Goal: Transaction & Acquisition: Purchase product/service

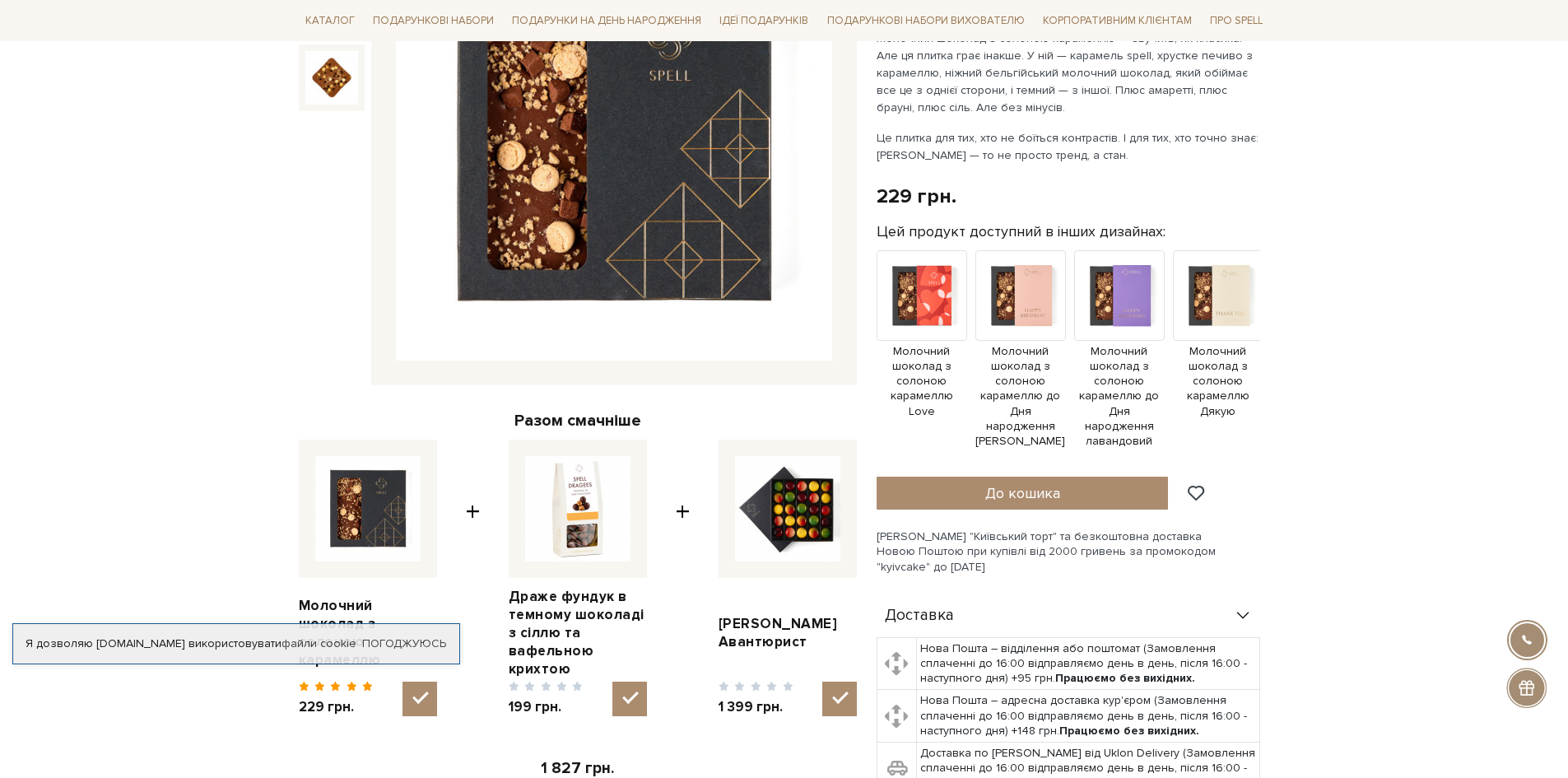
scroll to position [329, 0]
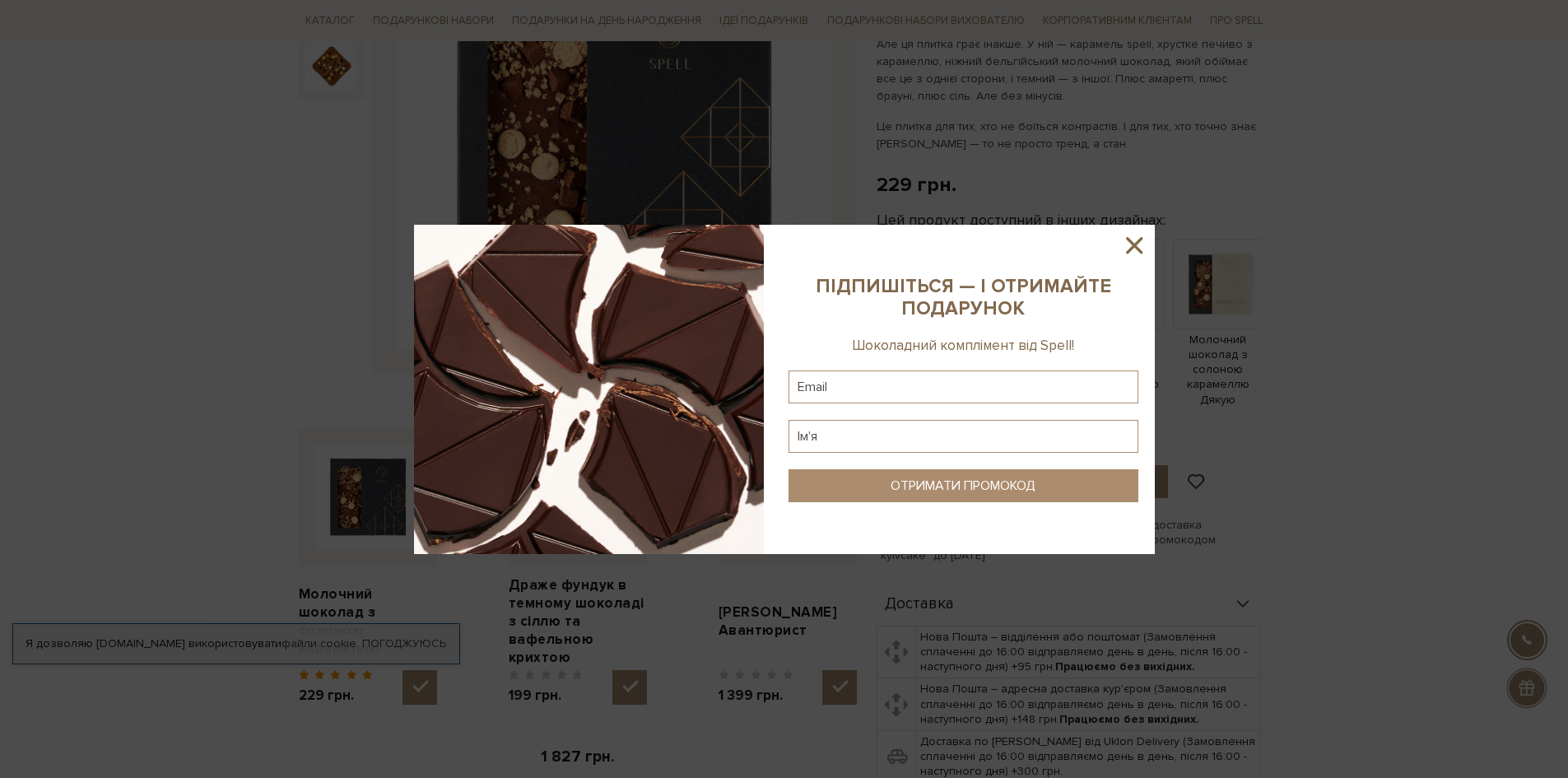
click at [1141, 242] on icon at bounding box center [1134, 244] width 28 height 28
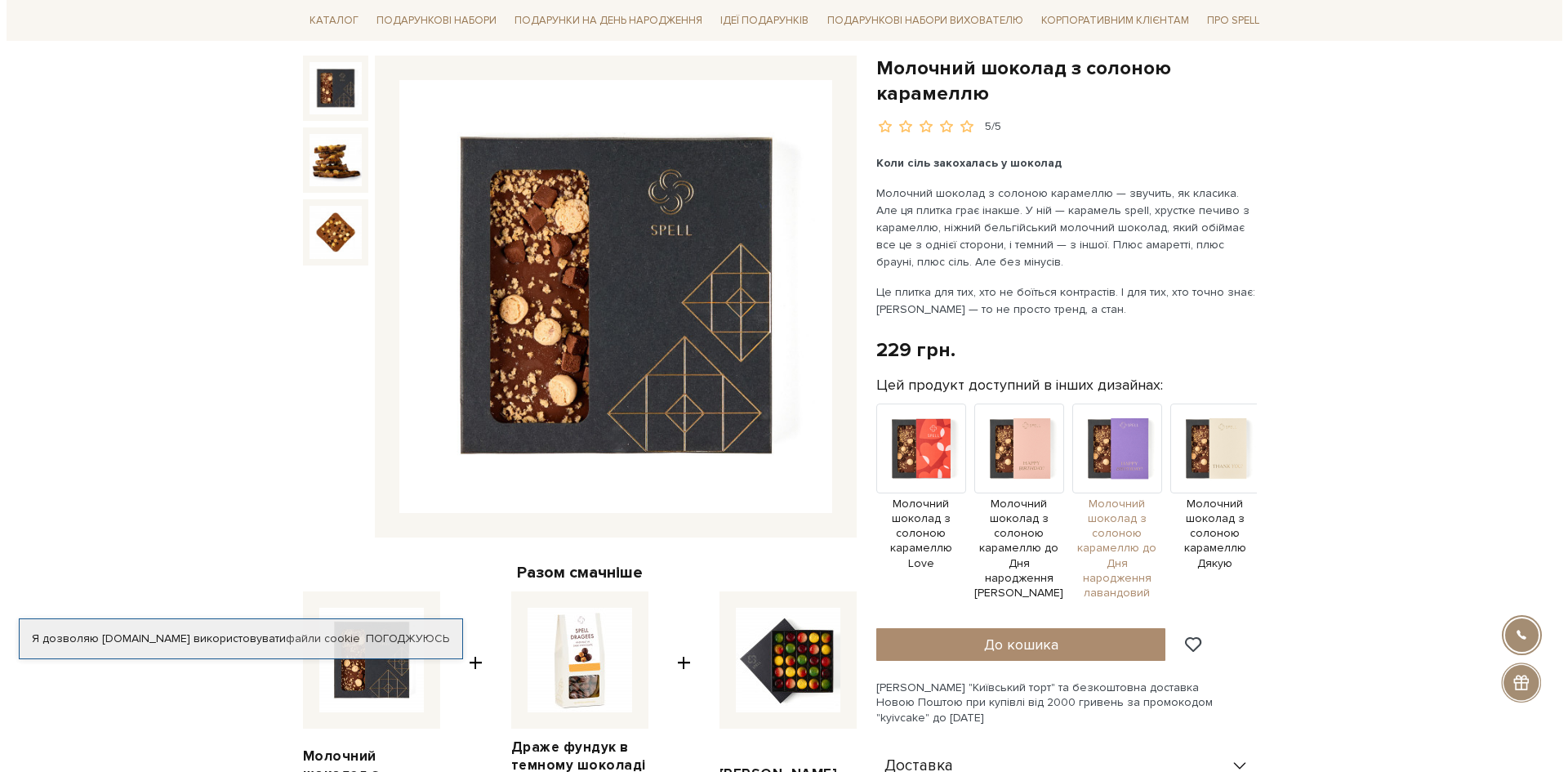
scroll to position [163, 0]
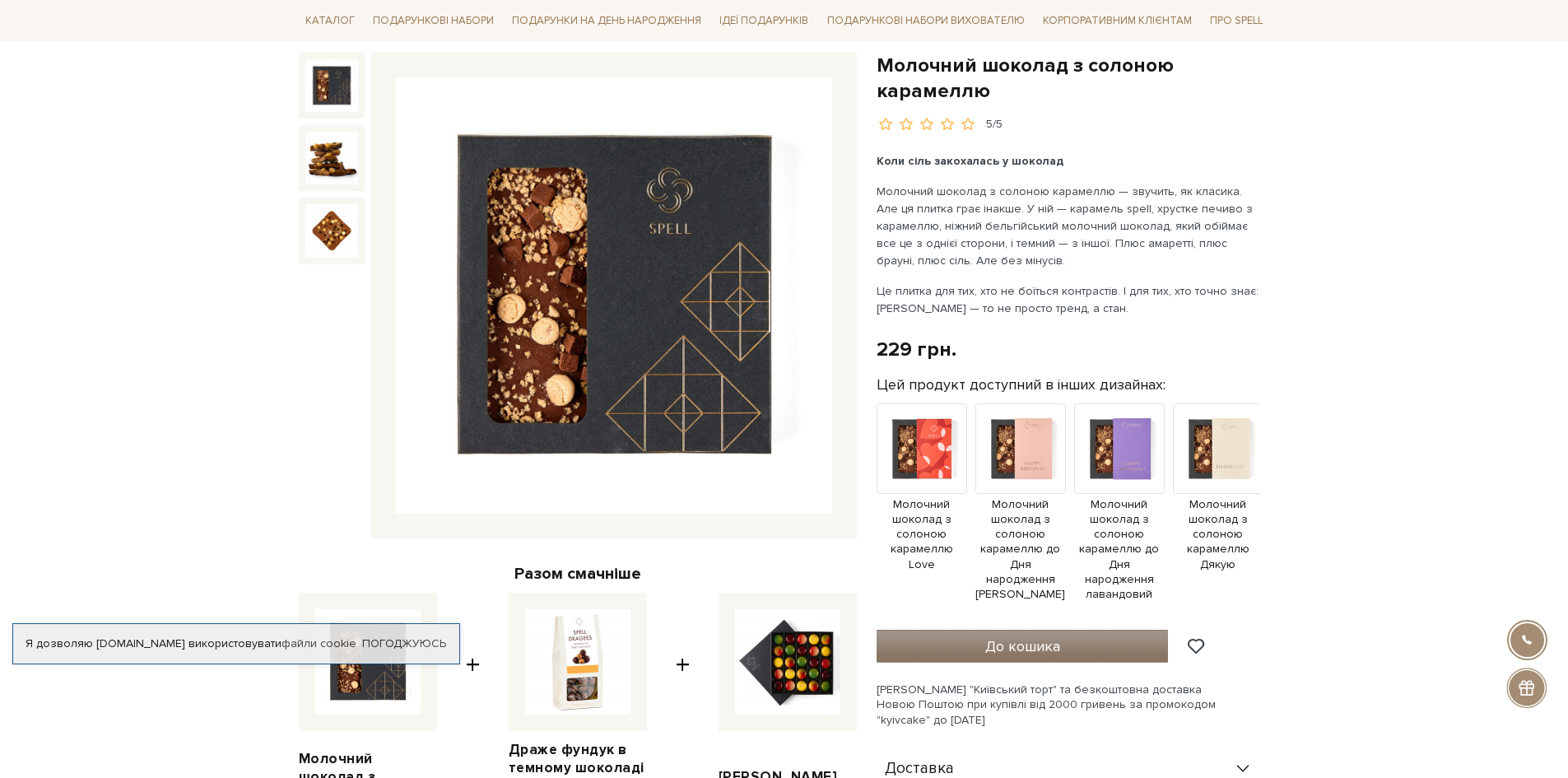
click at [1018, 638] on span "До кошика" at bounding box center [1022, 645] width 74 height 18
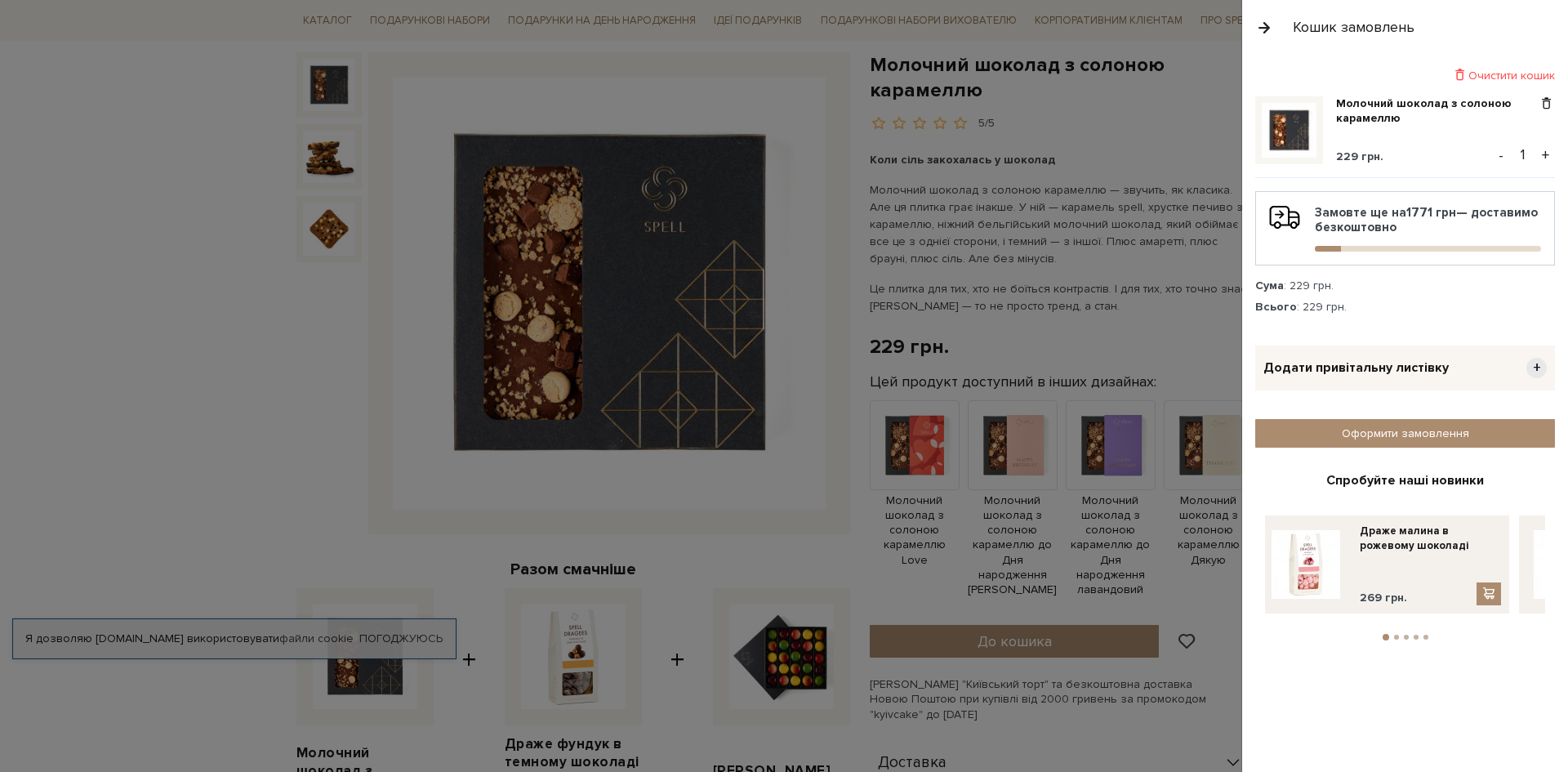
click at [1520, 154] on input "1" at bounding box center [1523, 154] width 28 height 23
type input "28"
click at [1434, 119] on link "Молочний шоколад з солоною карамеллю" at bounding box center [1436, 111] width 202 height 29
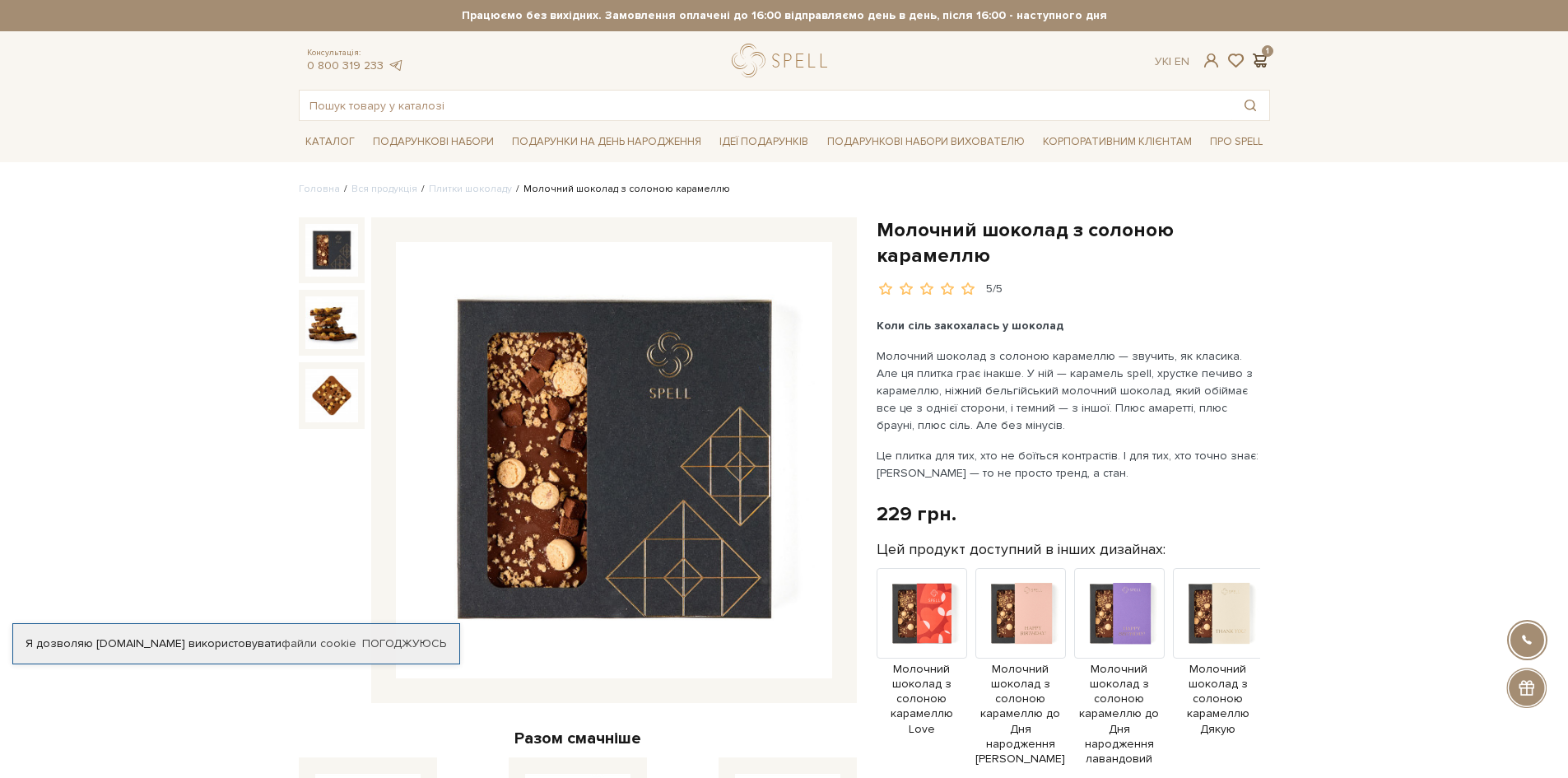
click at [1263, 58] on span at bounding box center [1260, 60] width 20 height 17
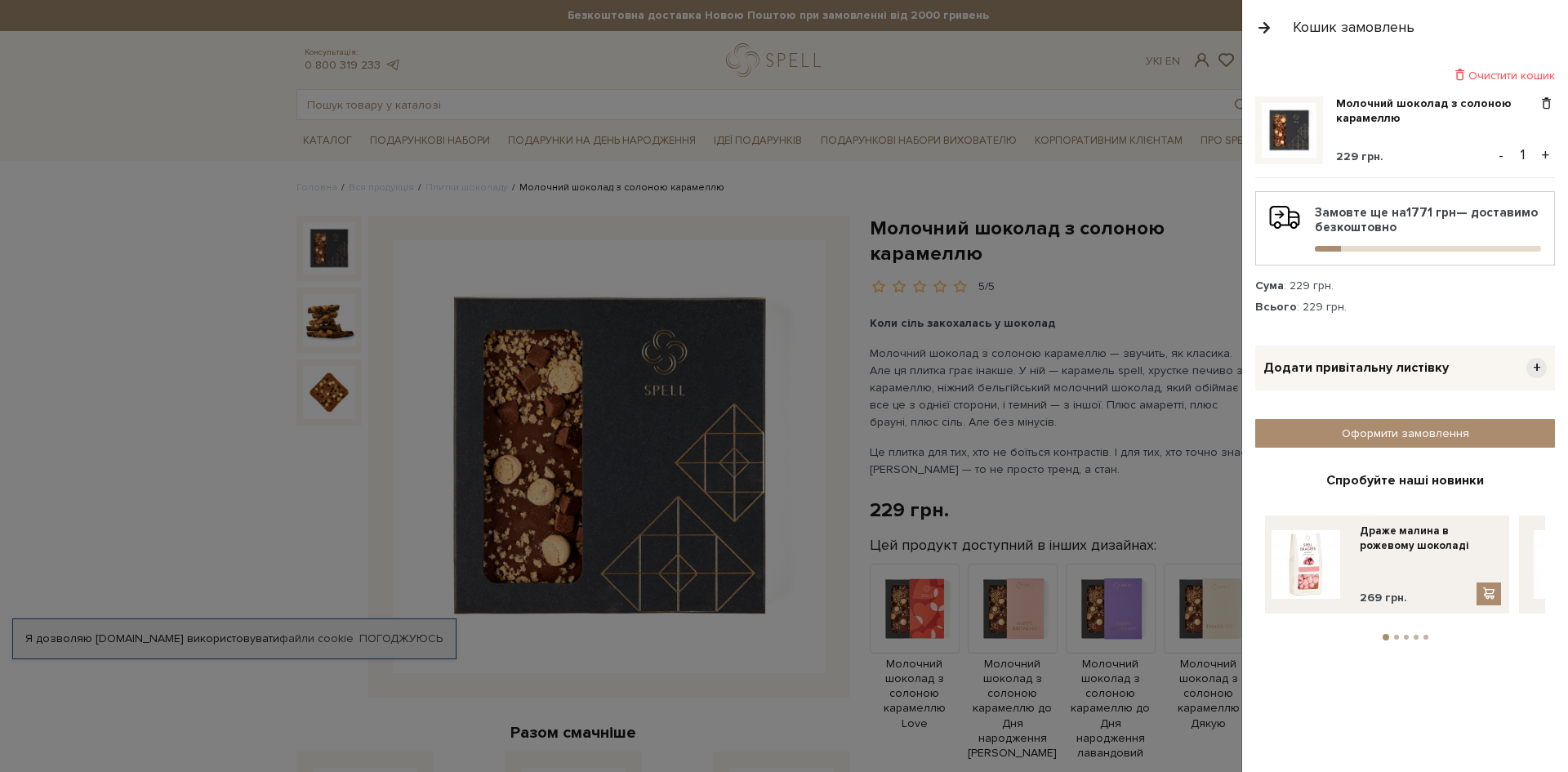
click at [1545, 157] on button "+" at bounding box center [1545, 155] width 19 height 25
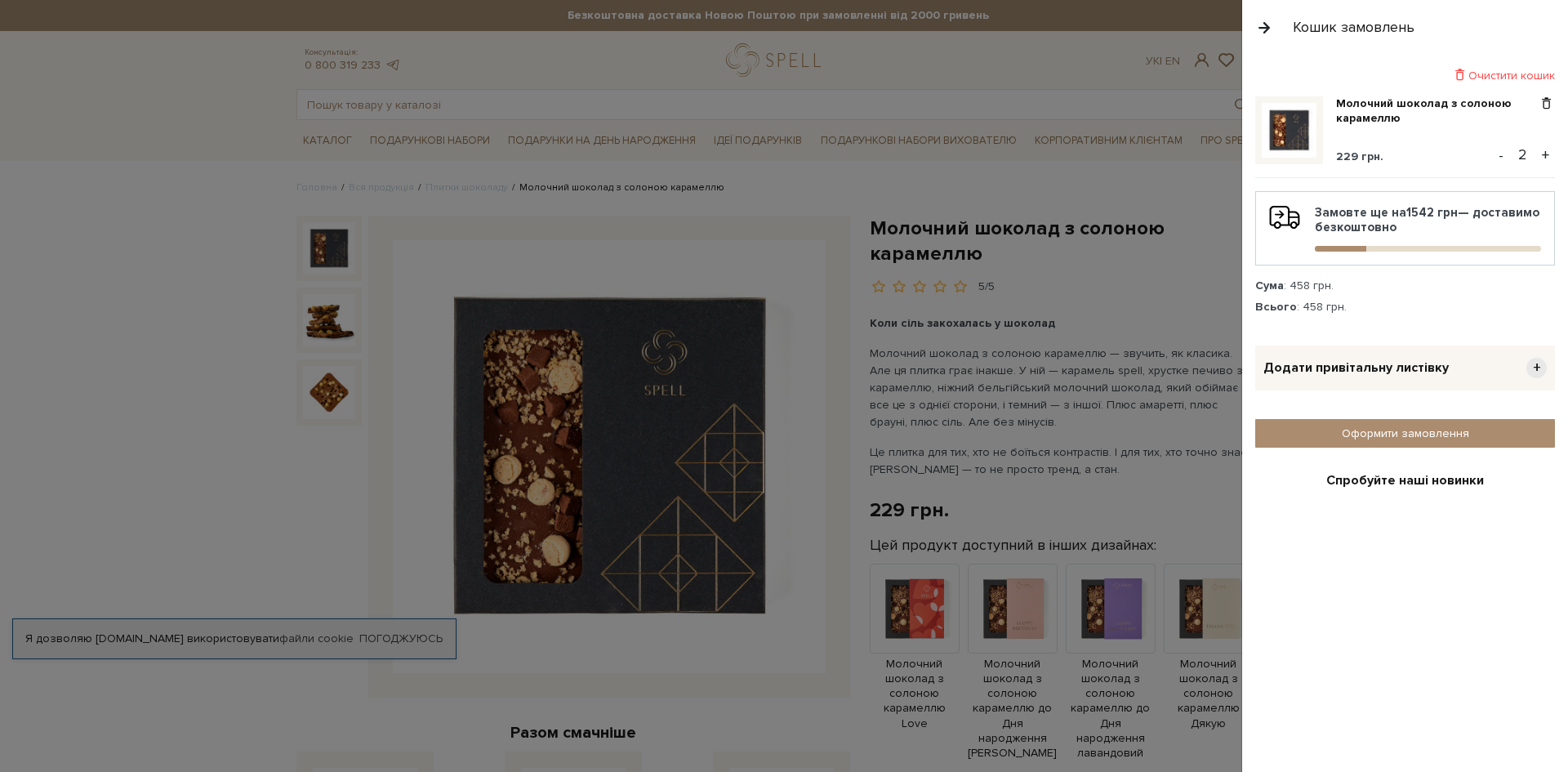
click at [1540, 152] on button "+" at bounding box center [1545, 155] width 19 height 25
click at [1539, 153] on button "+" at bounding box center [1545, 155] width 19 height 25
click at [1539, 155] on button "+" at bounding box center [1545, 155] width 19 height 25
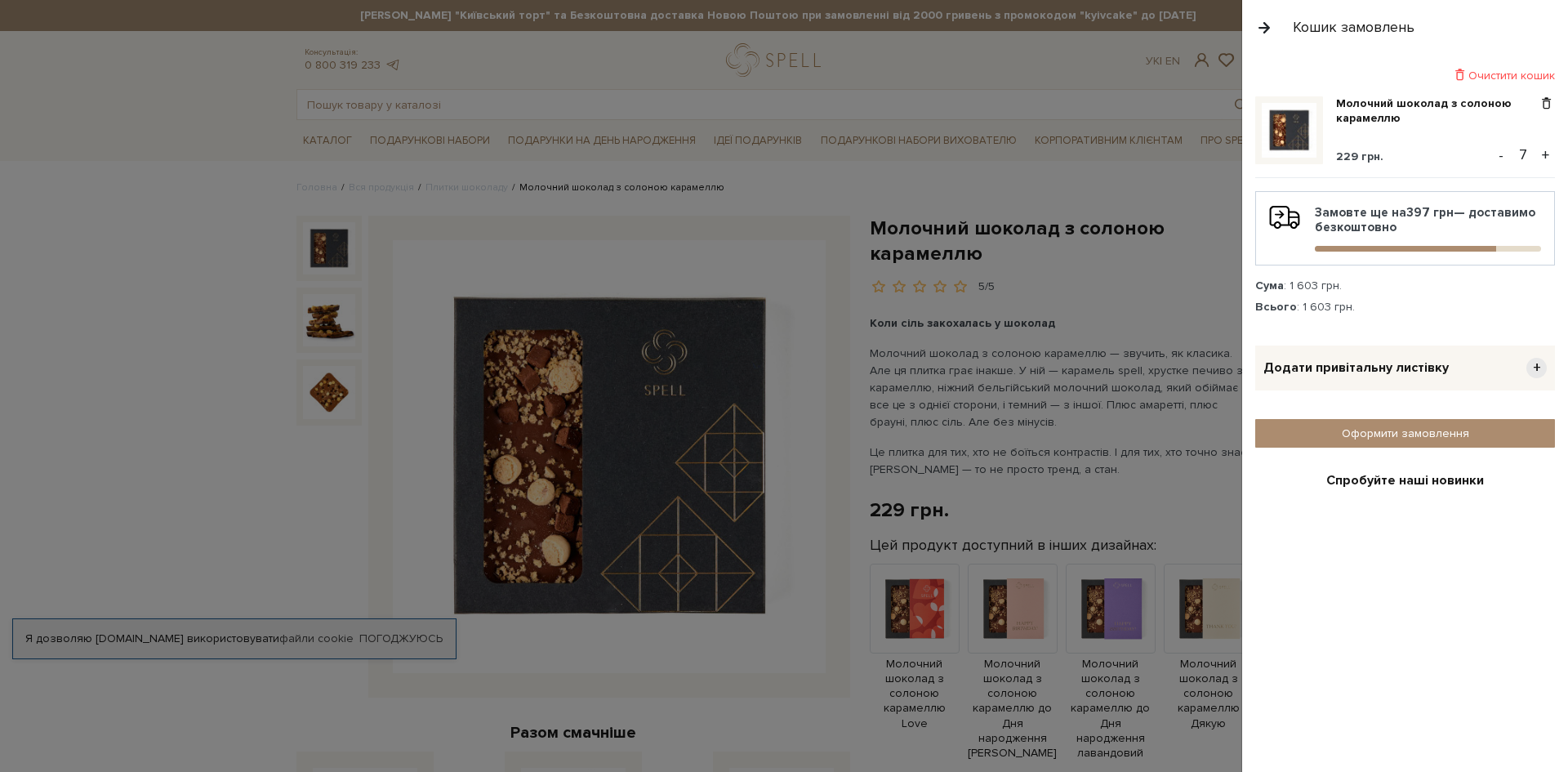
click at [1539, 155] on button "+" at bounding box center [1545, 155] width 19 height 25
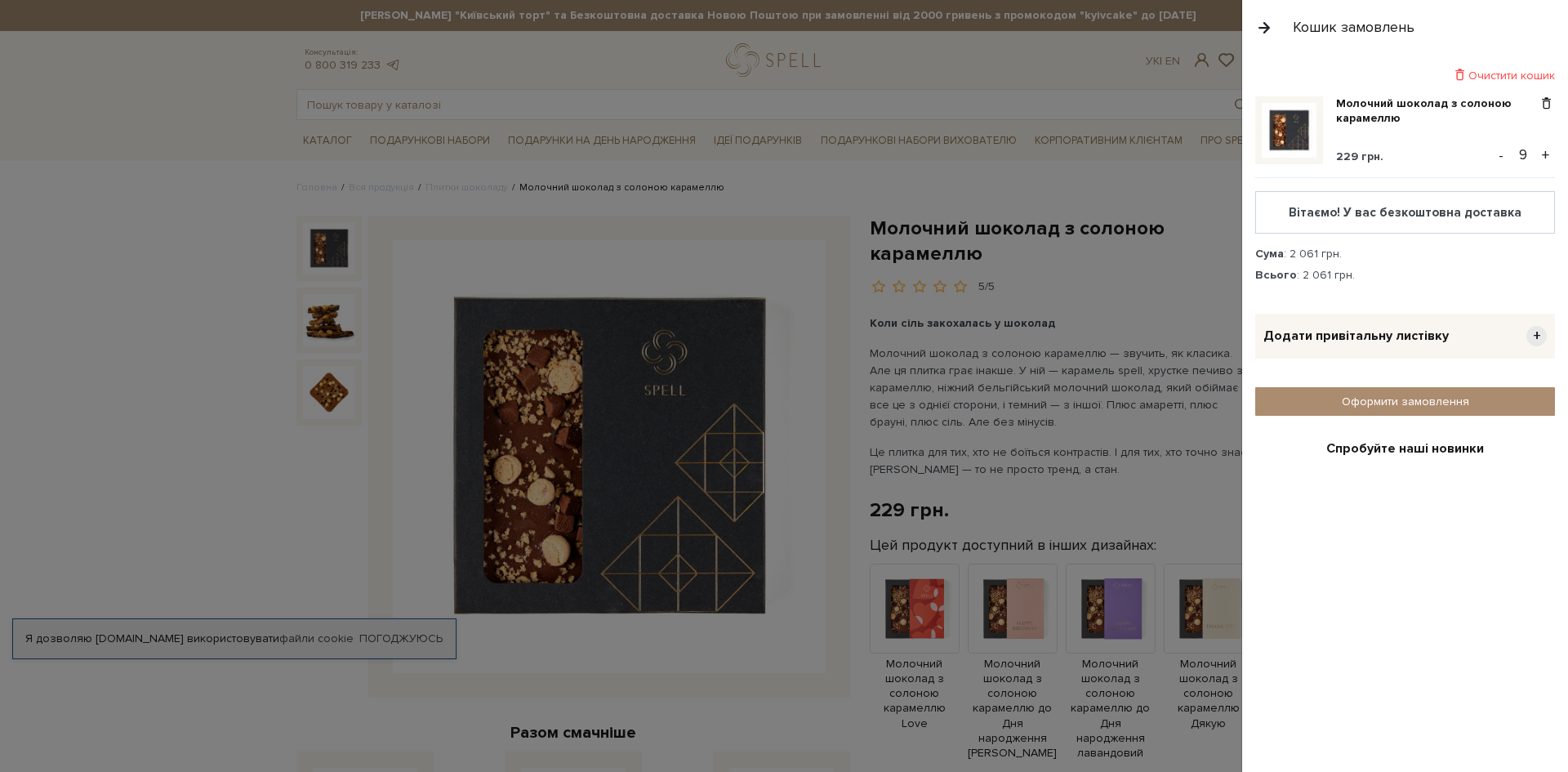
click at [1539, 155] on button "+" at bounding box center [1545, 155] width 19 height 25
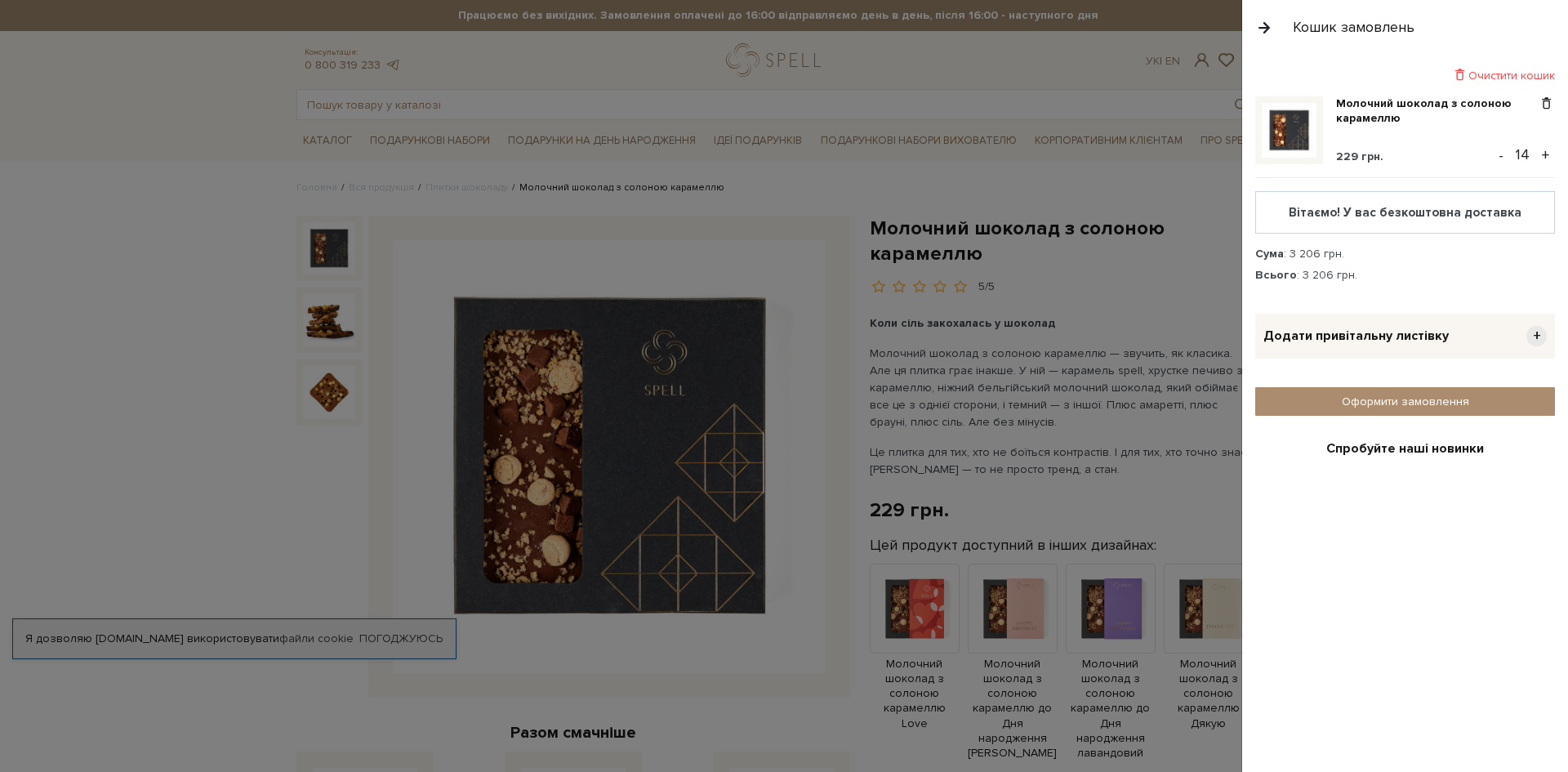
click at [1539, 155] on button "+" at bounding box center [1545, 155] width 19 height 25
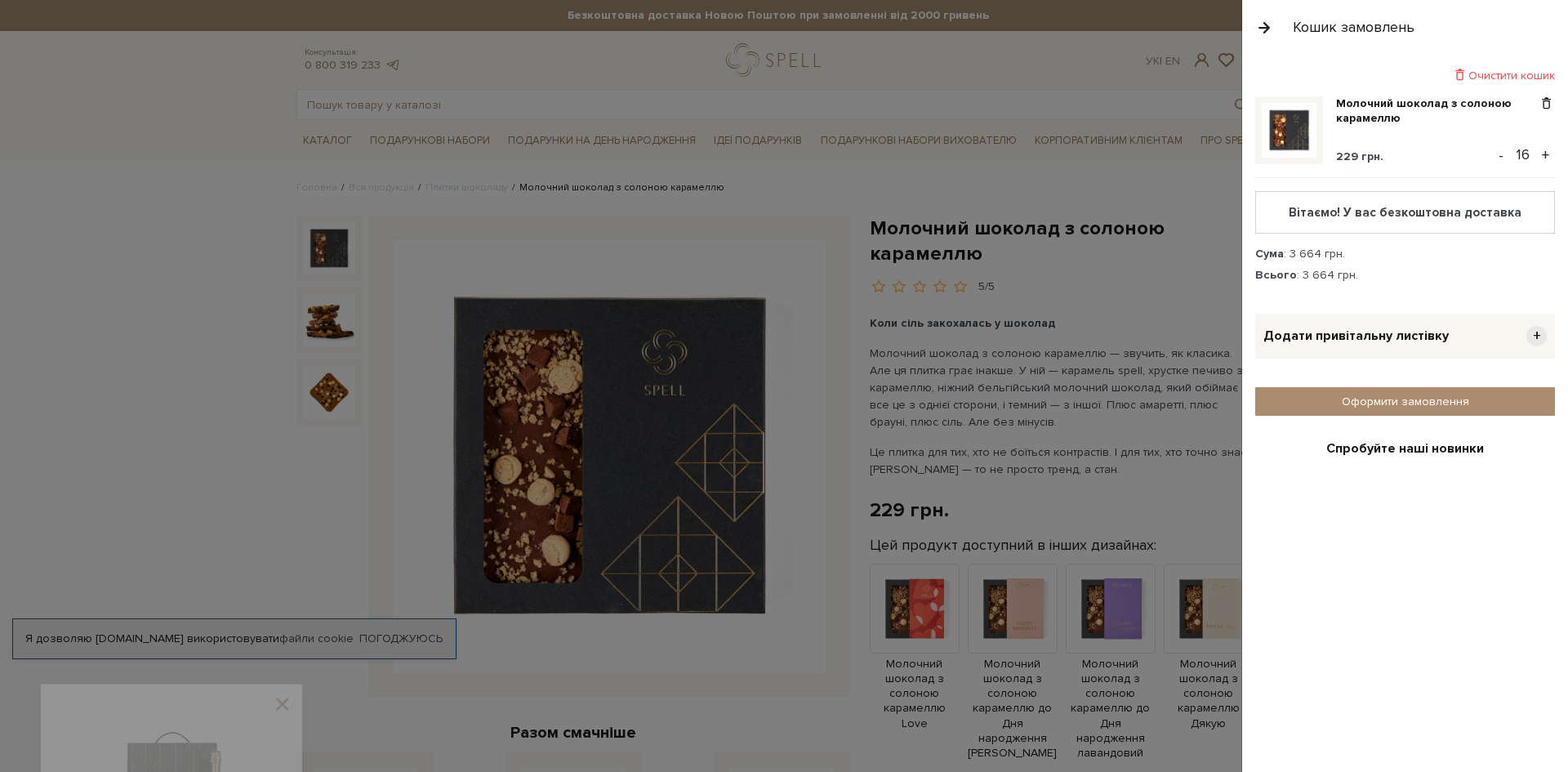
click at [1539, 155] on button "+" at bounding box center [1545, 155] width 19 height 25
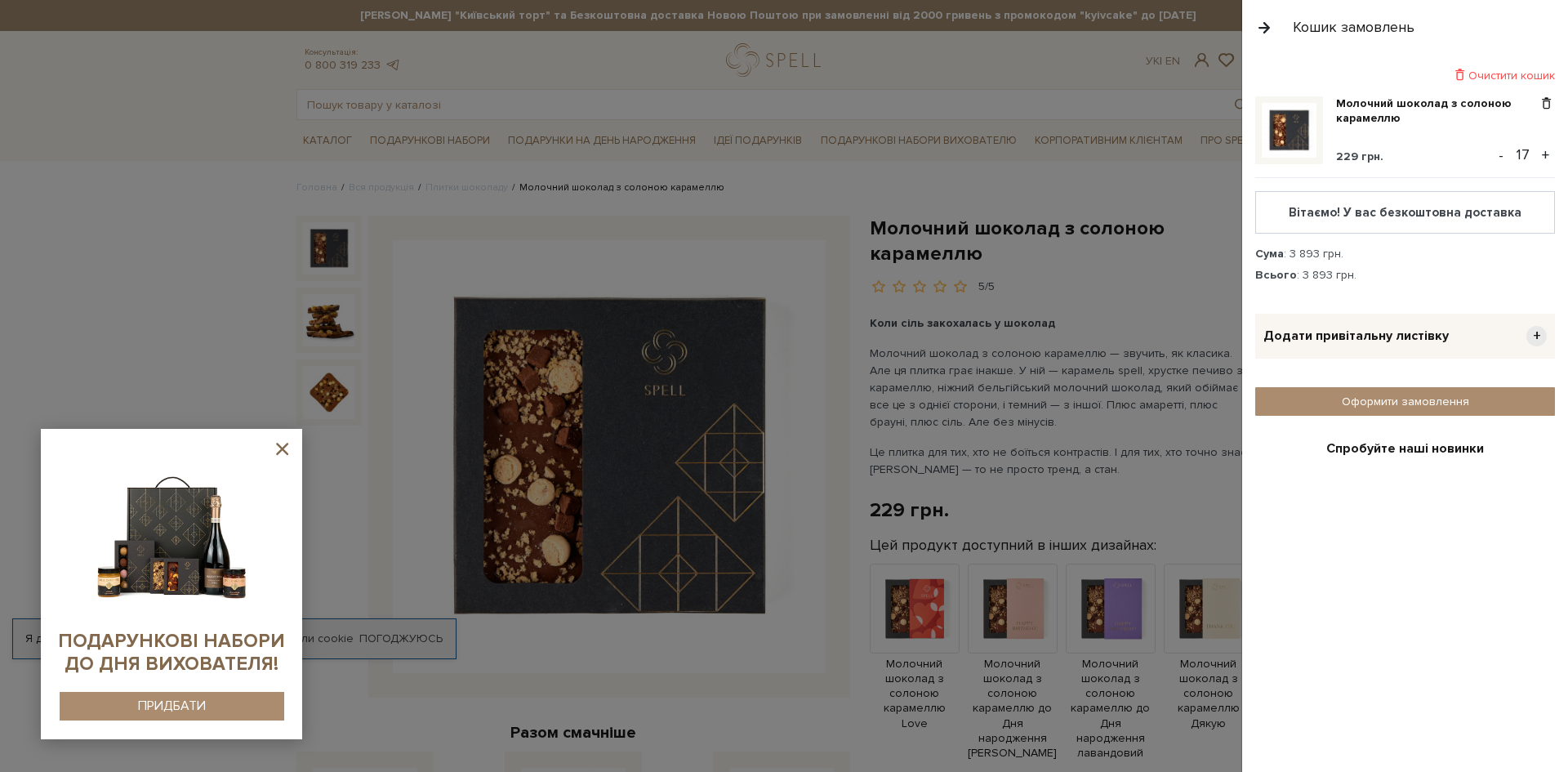
click at [1539, 155] on button "+" at bounding box center [1545, 155] width 19 height 25
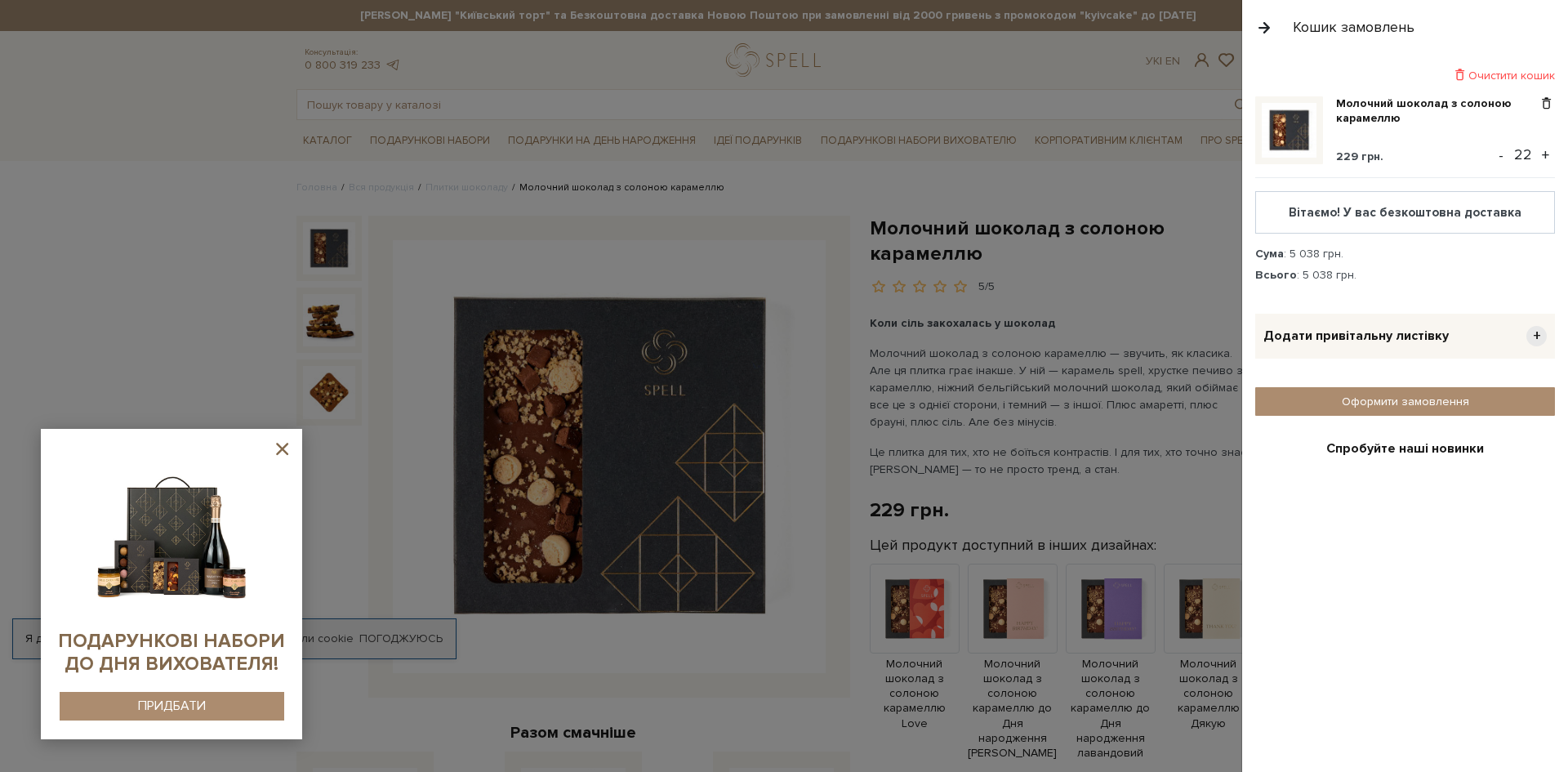
click at [1539, 155] on button "+" at bounding box center [1545, 155] width 19 height 25
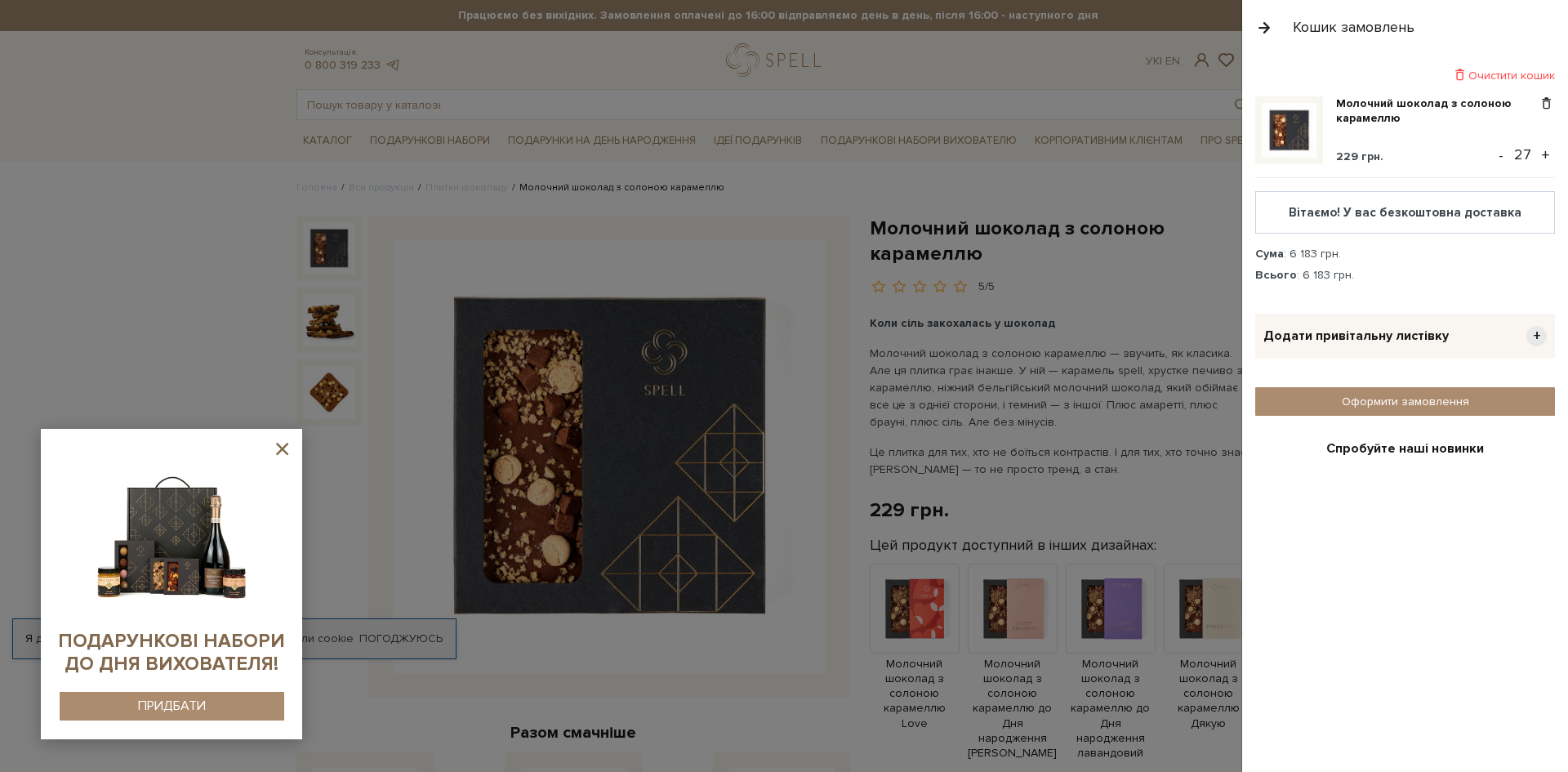
click at [1539, 155] on button "+" at bounding box center [1545, 155] width 19 height 25
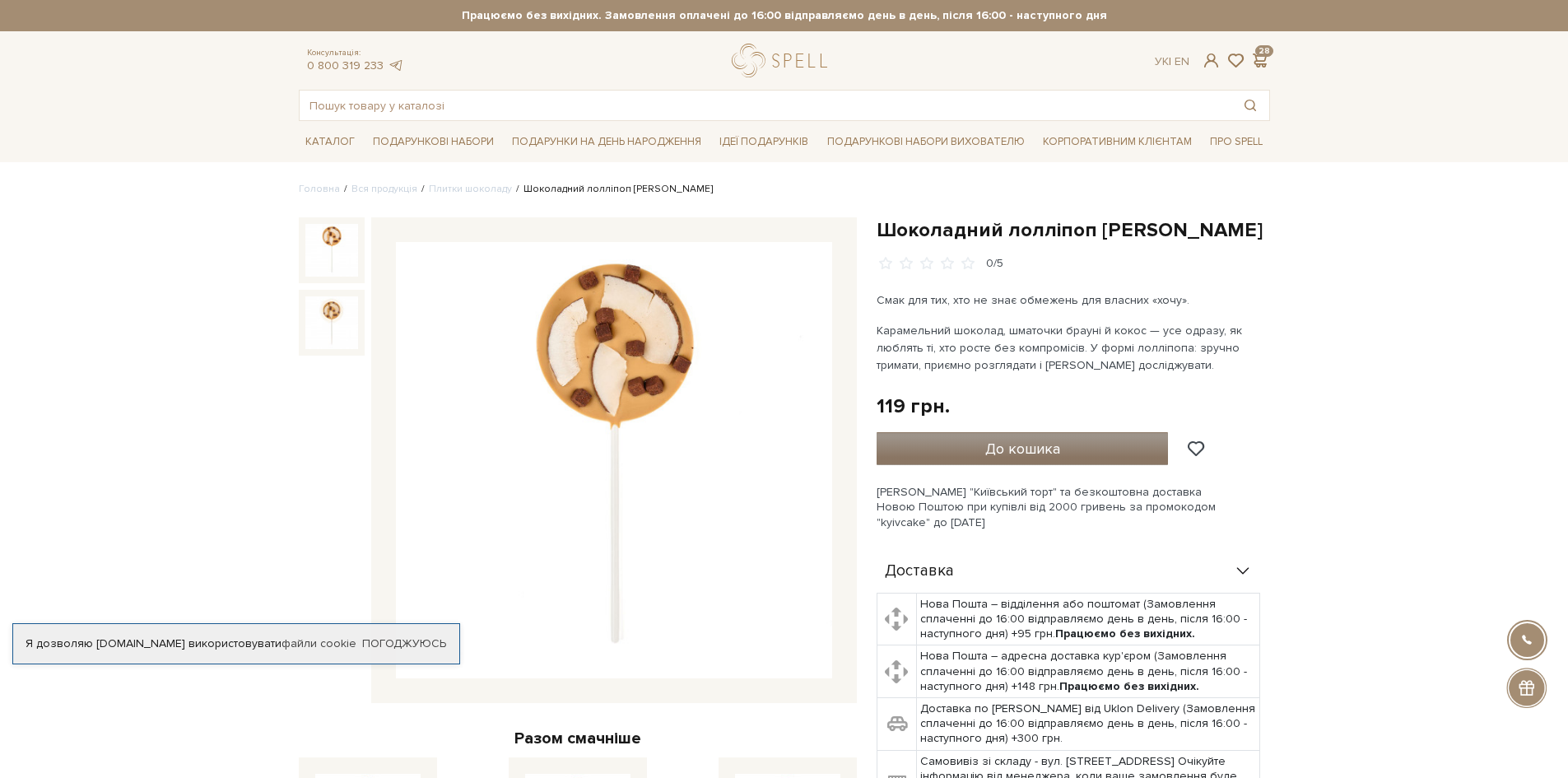
click at [1009, 453] on span "До кошика" at bounding box center [1022, 448] width 74 height 18
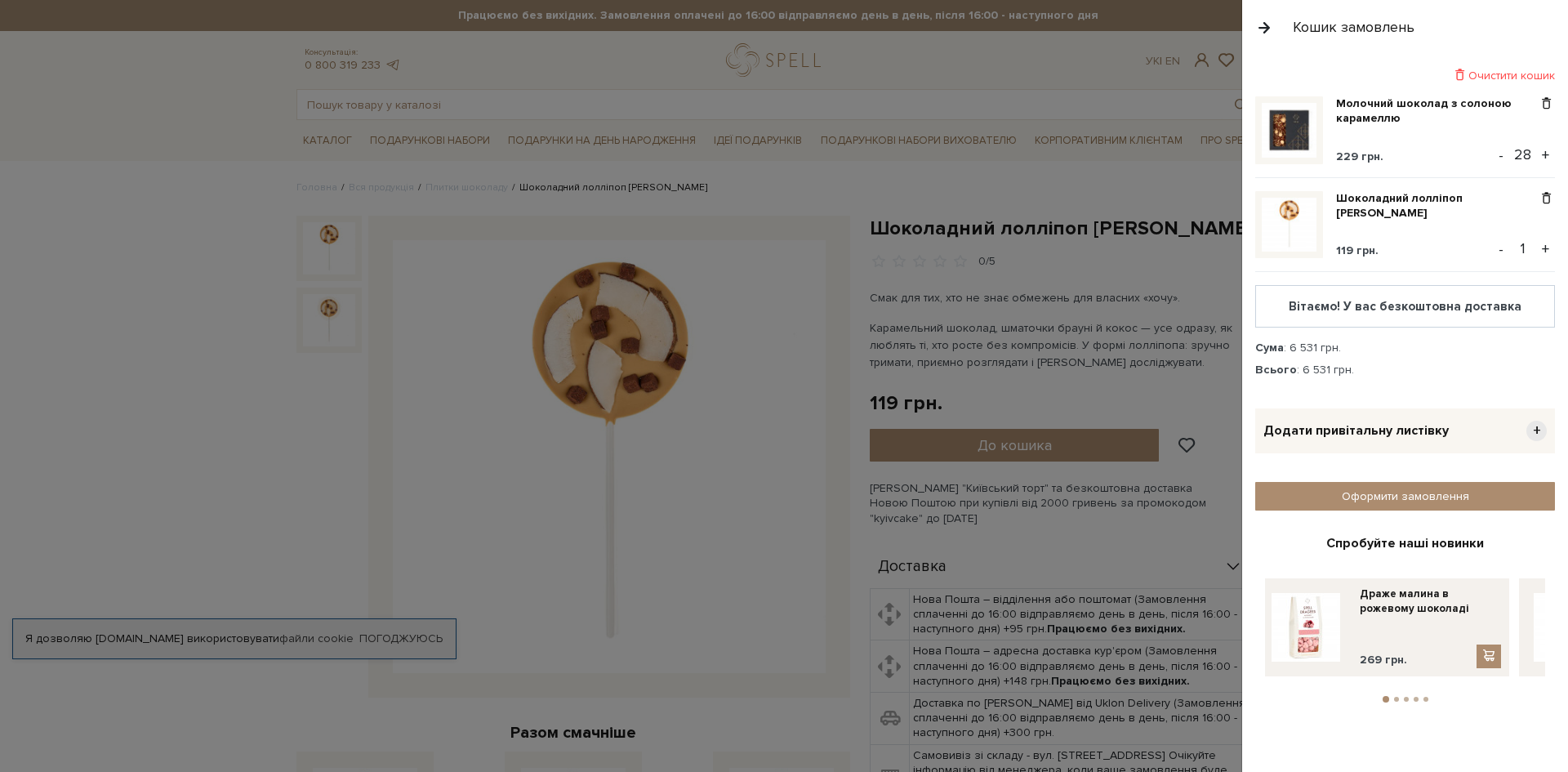
click at [1545, 248] on button "+" at bounding box center [1545, 249] width 19 height 25
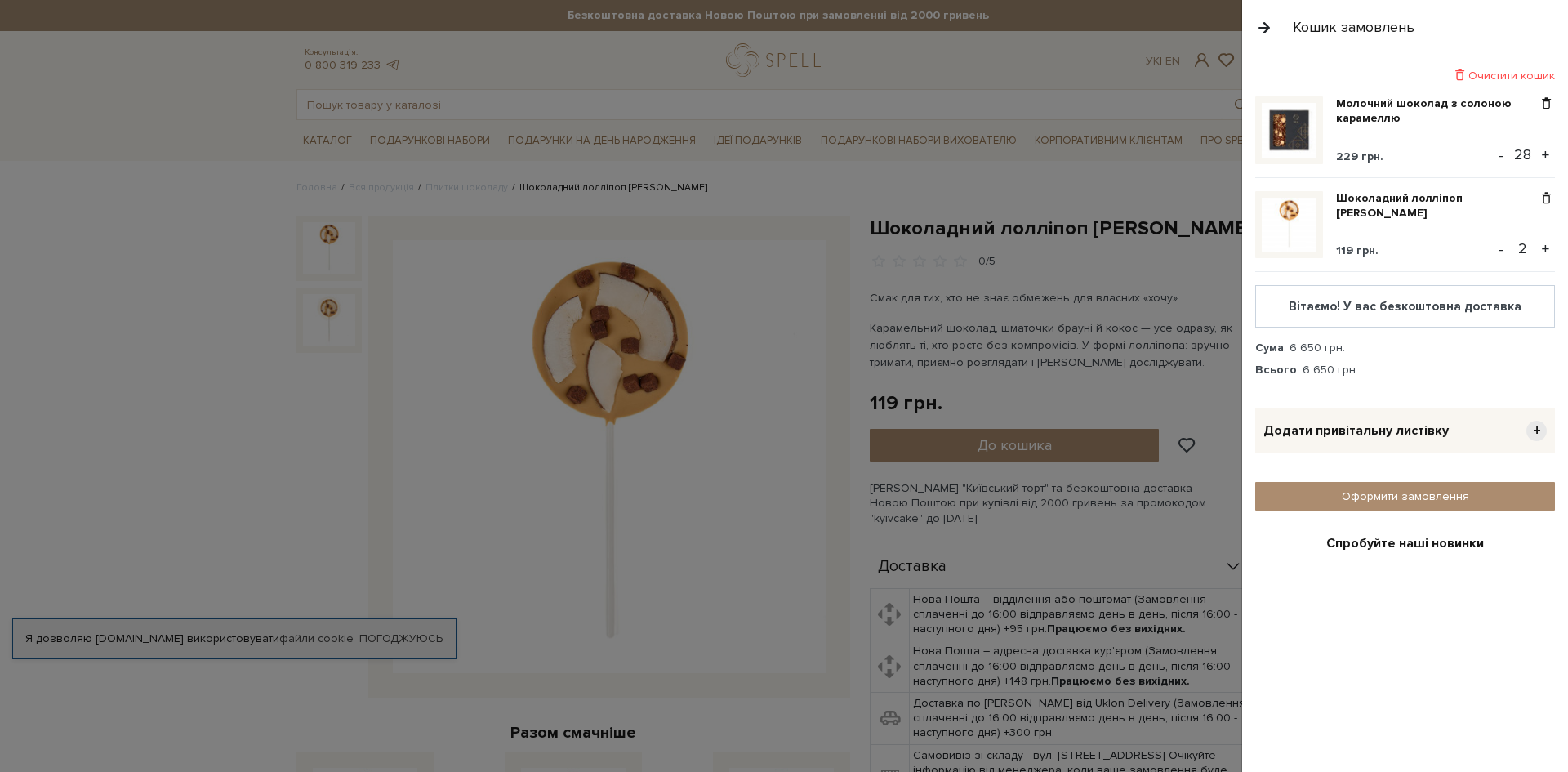
click at [1540, 246] on button "+" at bounding box center [1545, 249] width 19 height 25
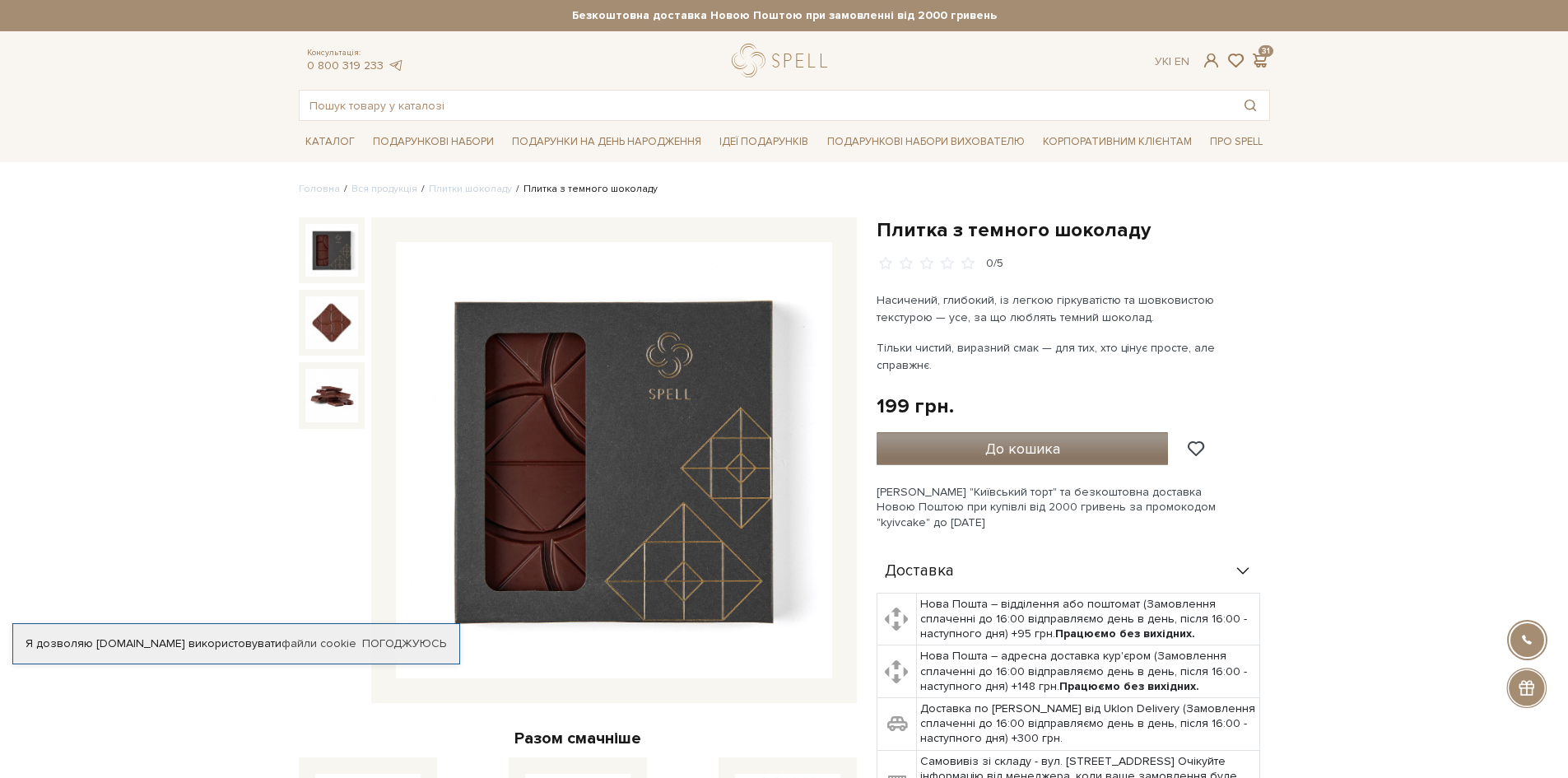
click at [1049, 439] on span "До кошика" at bounding box center [1022, 448] width 74 height 18
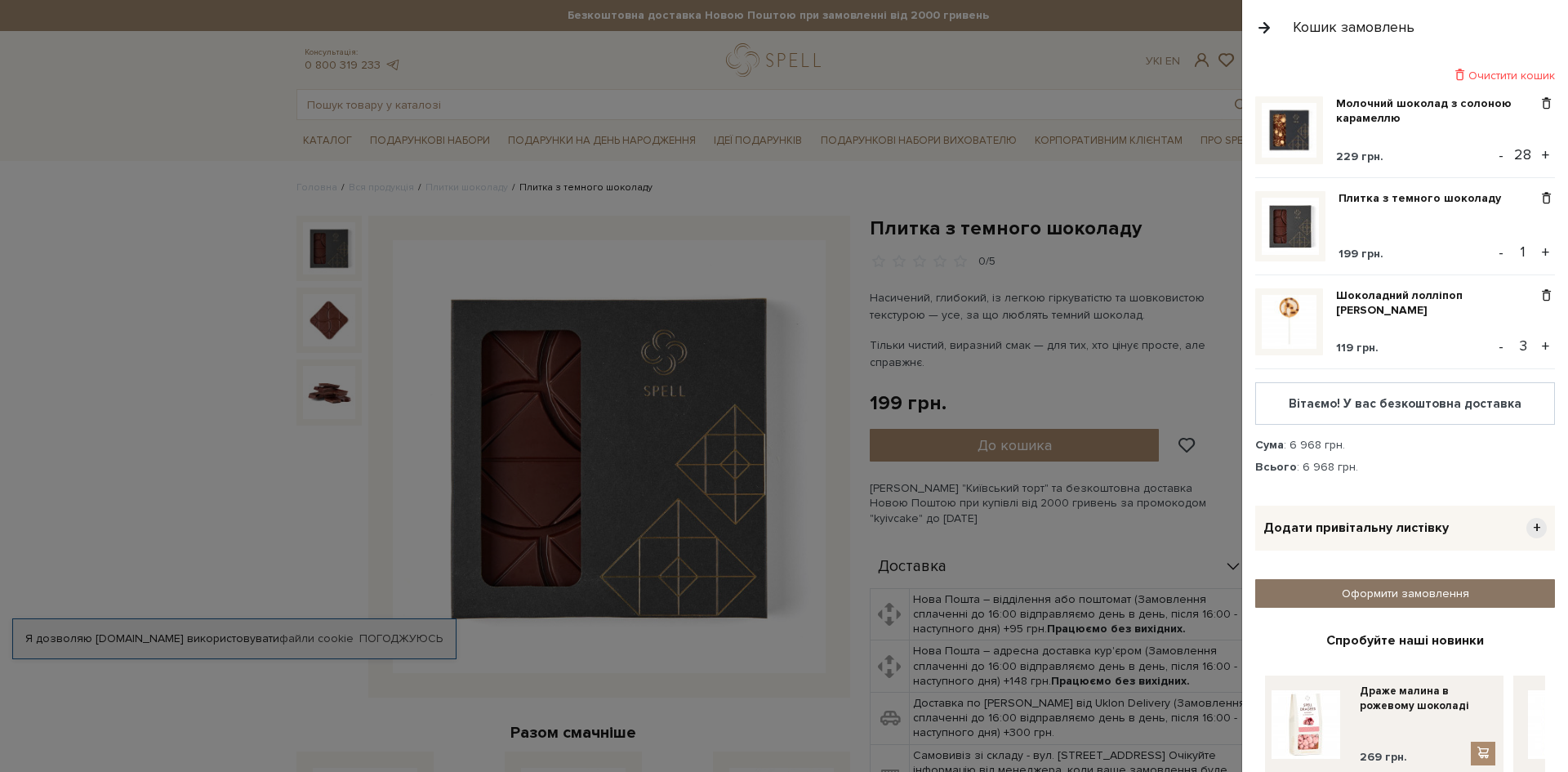
click at [1490, 591] on link "Оформити замовлення" at bounding box center [1404, 593] width 299 height 28
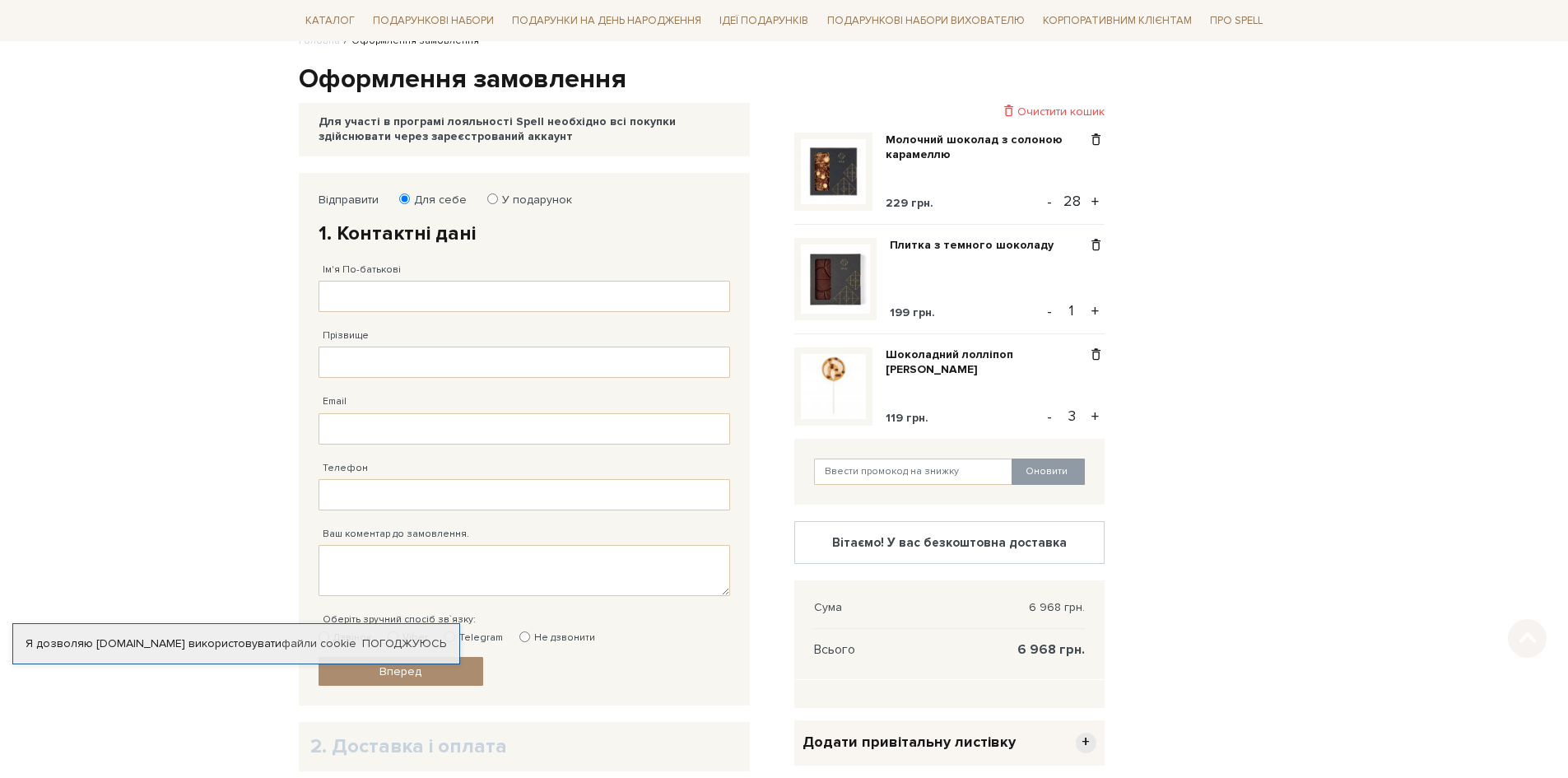
scroll to position [247, 0]
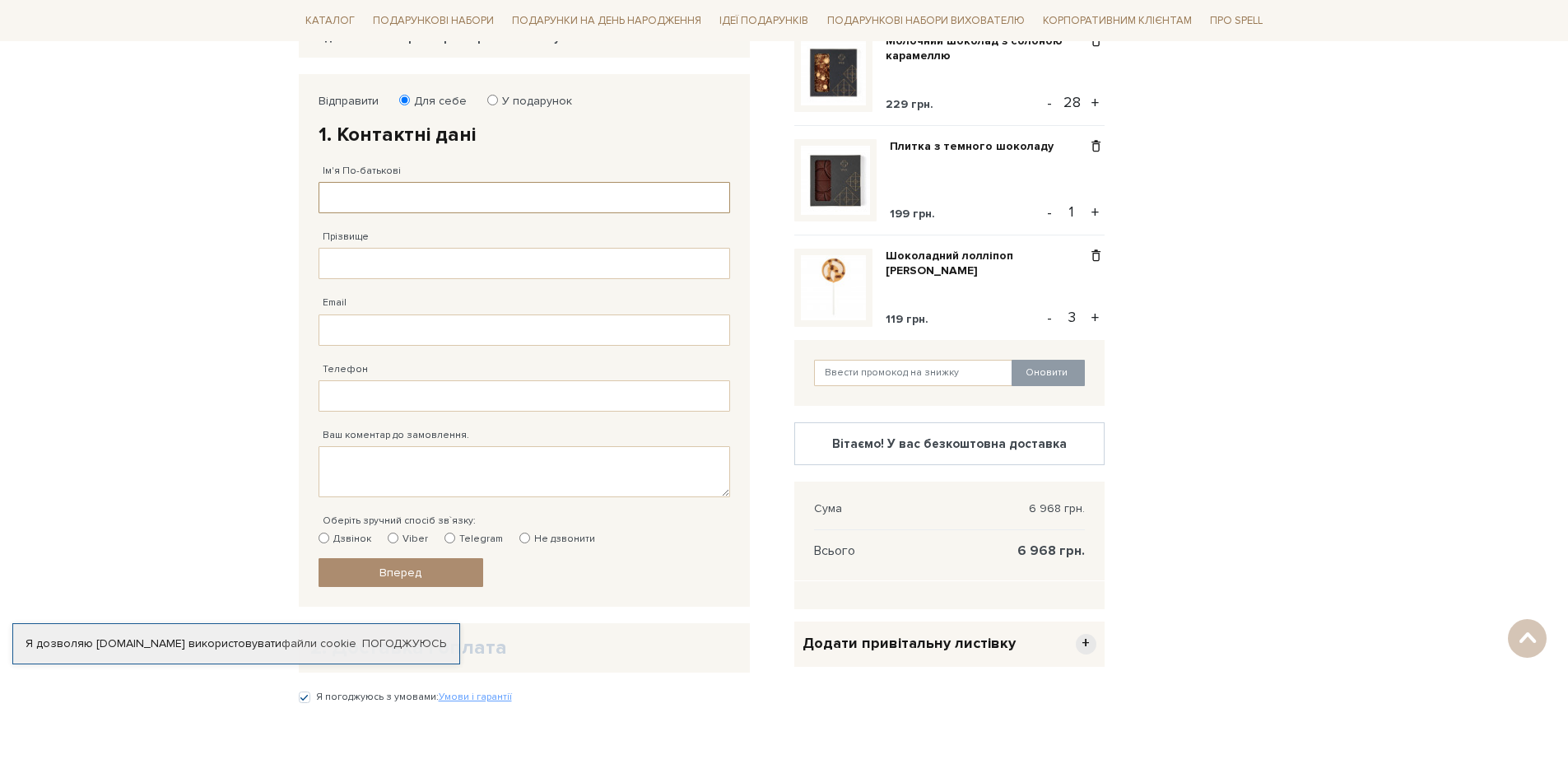
click at [358, 192] on input "Ім'я По-батькові" at bounding box center [524, 198] width 411 height 32
type input "Костирко"
drag, startPoint x: 403, startPoint y: 203, endPoint x: 325, endPoint y: 203, distance: 78.0
click at [327, 203] on input "Костирко" at bounding box center [524, 198] width 411 height 32
click at [338, 257] on input "Прізвище" at bounding box center [524, 263] width 411 height 32
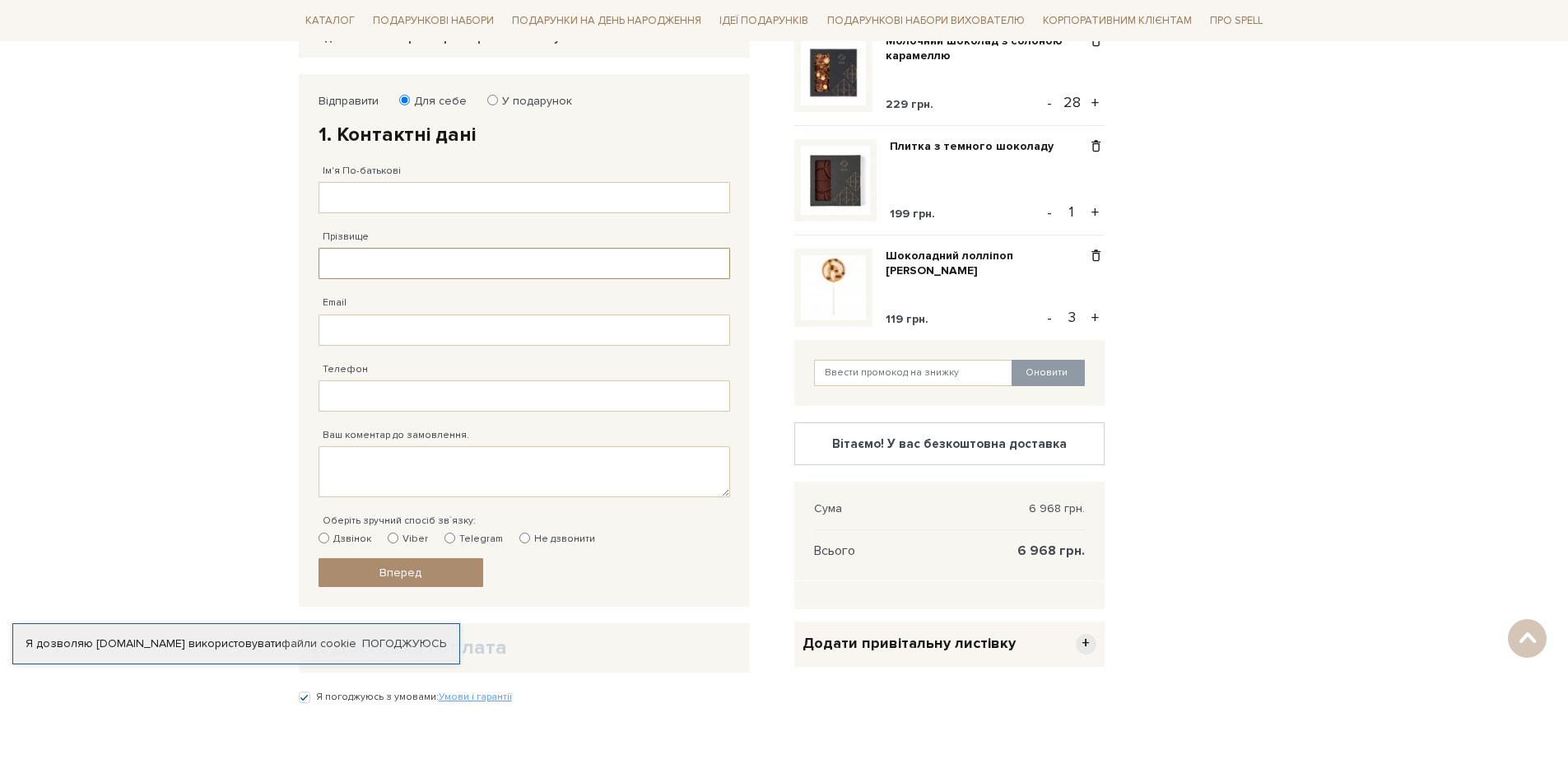
paste input "[PERSON_NAME]"
type input "[PERSON_NAME]"
click at [361, 199] on input "Ім'я По-батькові" at bounding box center [524, 198] width 411 height 32
type input "[PERSON_NAME]"
click at [349, 326] on input "Email" at bounding box center [524, 329] width 411 height 32
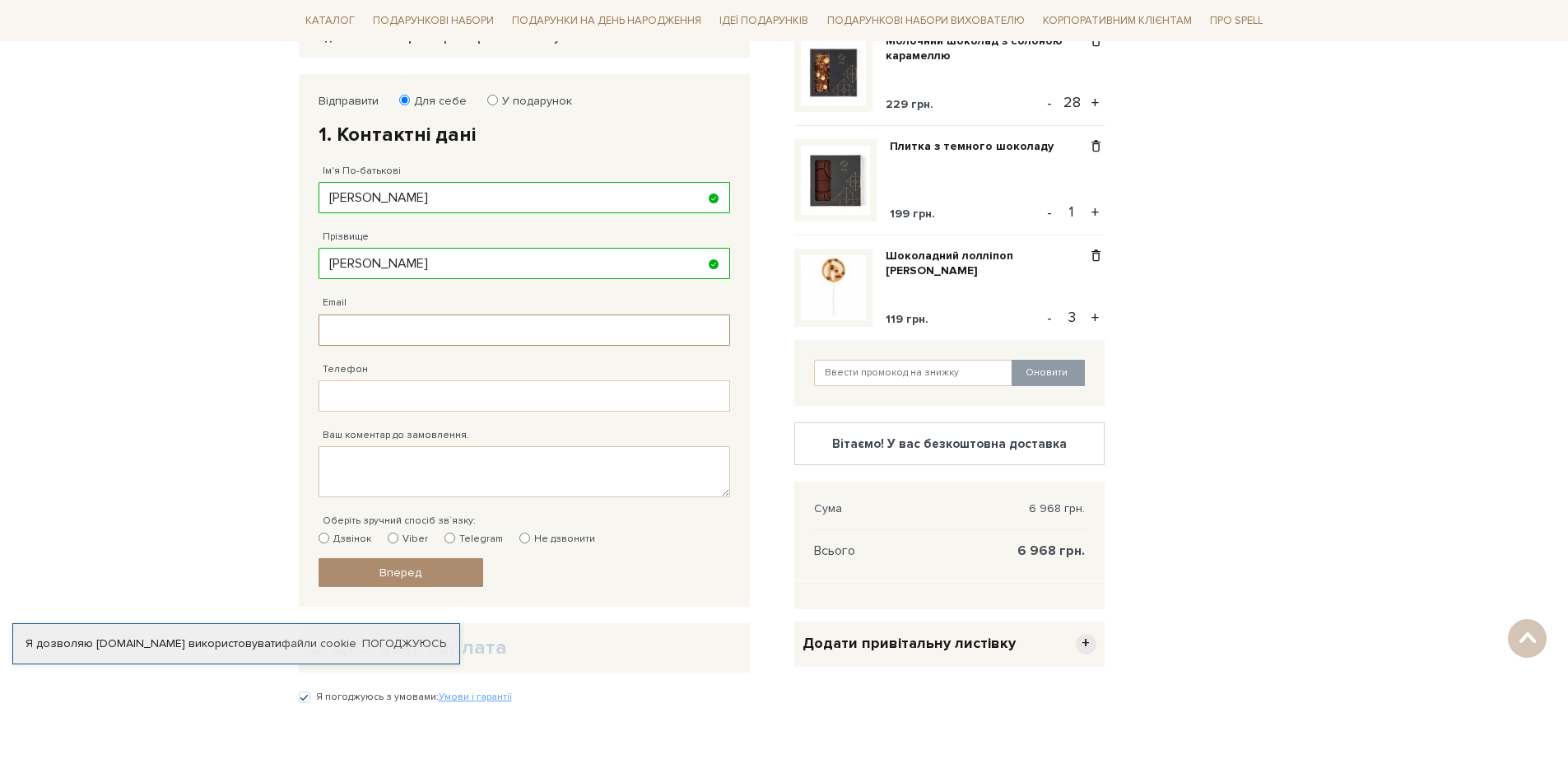
paste input "[EMAIL_ADDRESS][DOMAIN_NAME]"
type input "[EMAIL_ADDRESS][DOMAIN_NAME]"
click at [353, 392] on input "Телефон" at bounding box center [524, 395] width 411 height 32
type input "[PHONE_NUMBER]"
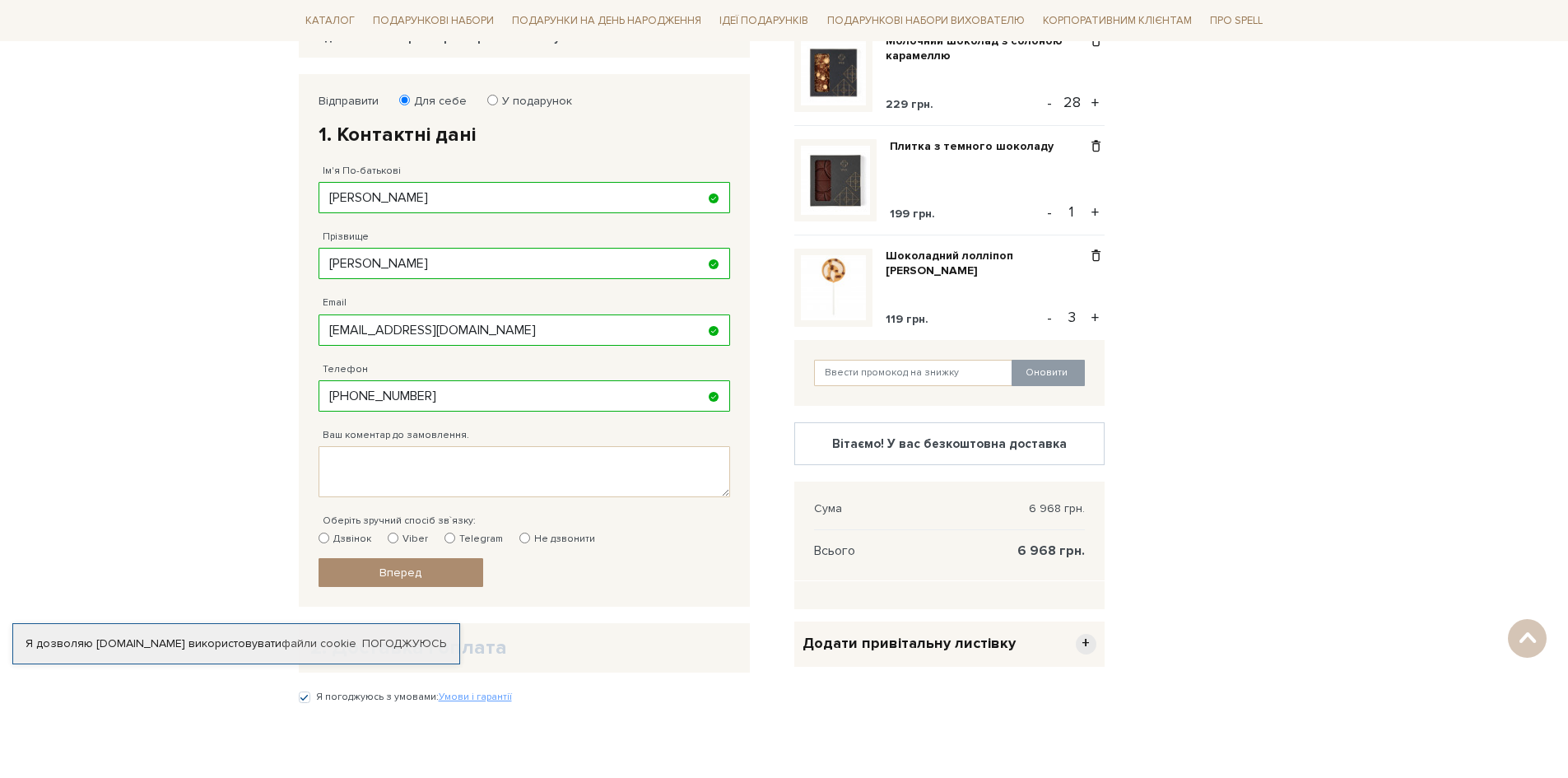
click at [445, 540] on input "Telegram" at bounding box center [449, 537] width 10 height 11
radio input "true"
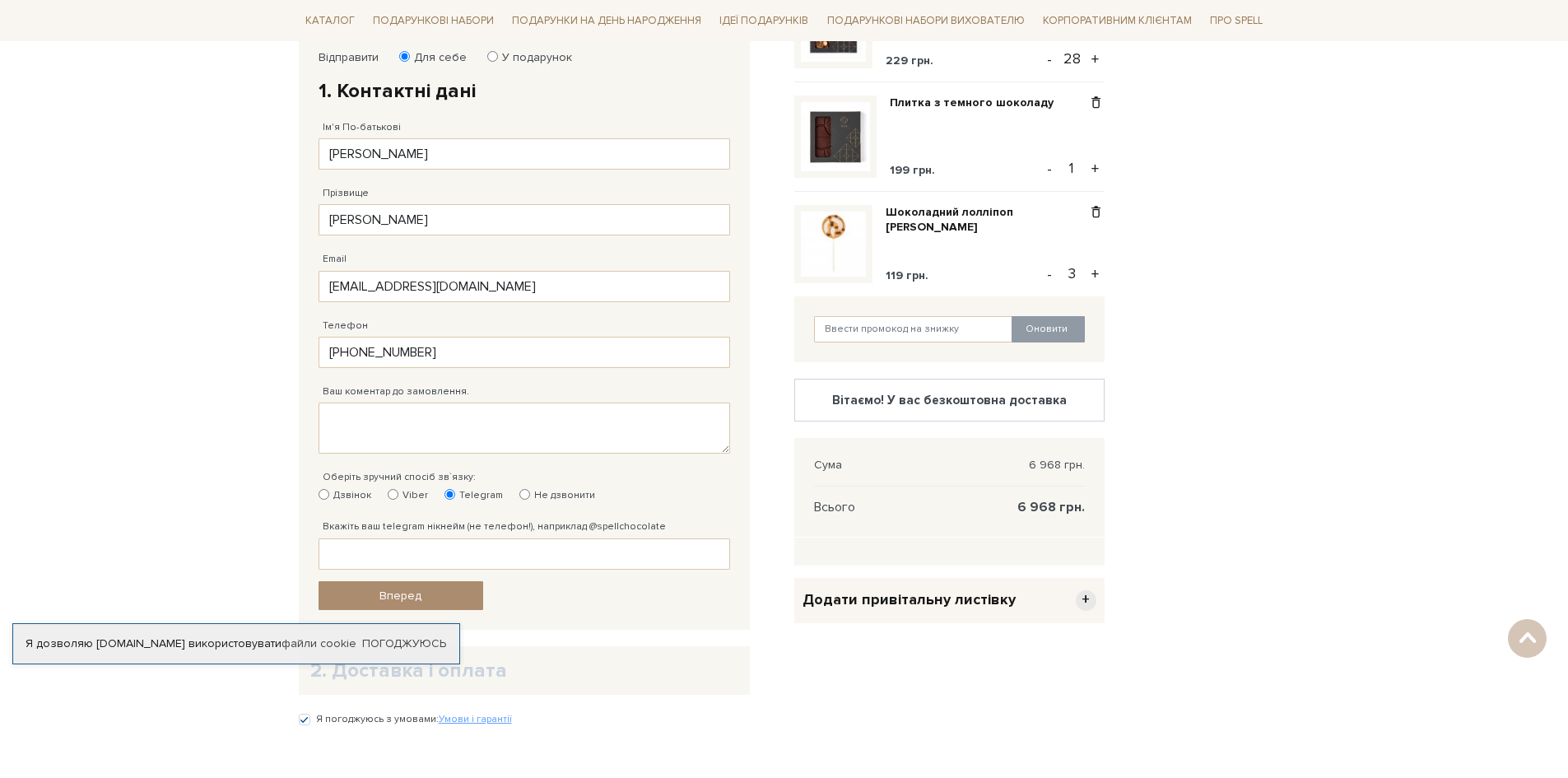
scroll to position [329, 0]
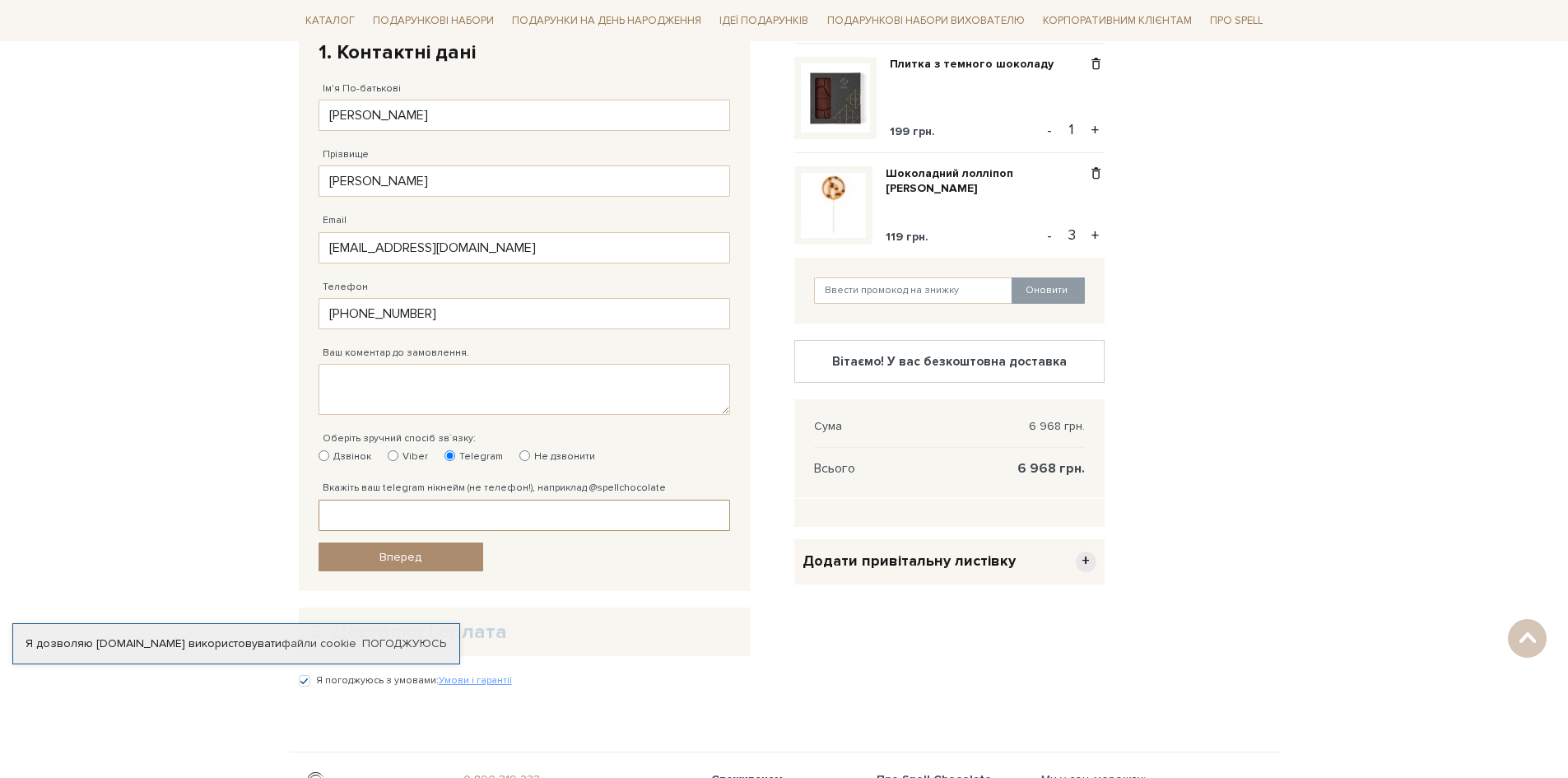
click at [493, 522] on input "Вкажіть ваш telegram нікнейм (не телефон!), наприклад @spellchocolate" at bounding box center [524, 515] width 411 height 32
click at [341, 515] on input "Вкажіть ваш telegram нікнейм (не телефон!), наприклад @spellchocolate" at bounding box center [524, 515] width 411 height 32
paste input "@OlyaKost"
type input "@OlyaKost"
click at [522, 562] on fieldset "Відправити Для себе У подарунок 1. Контактні дані Ім'я По-батькові Ольга Олекса…" at bounding box center [524, 291] width 411 height 559
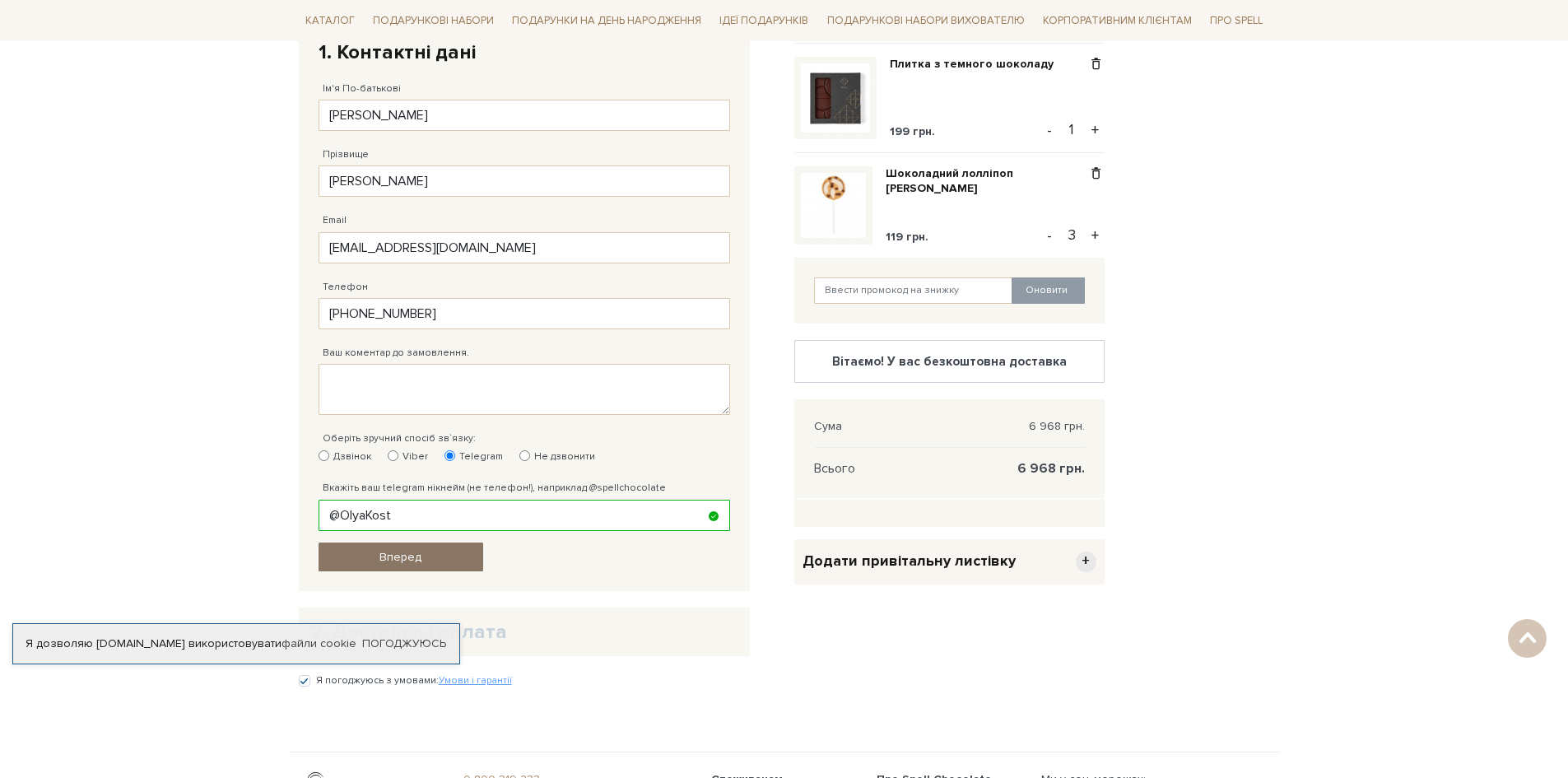
click at [465, 557] on link "Вперед" at bounding box center [401, 557] width 164 height 29
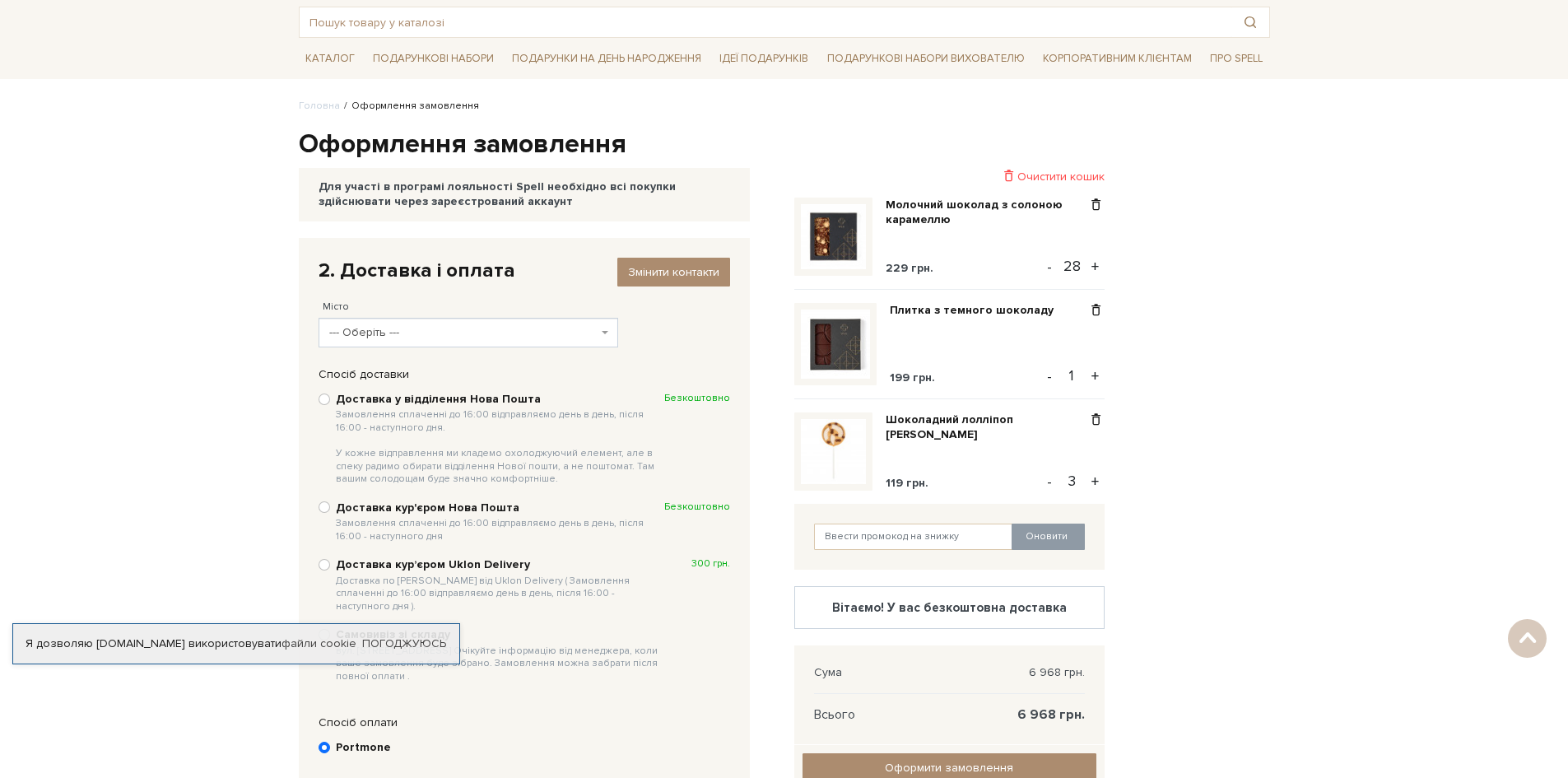
scroll to position [82, 0]
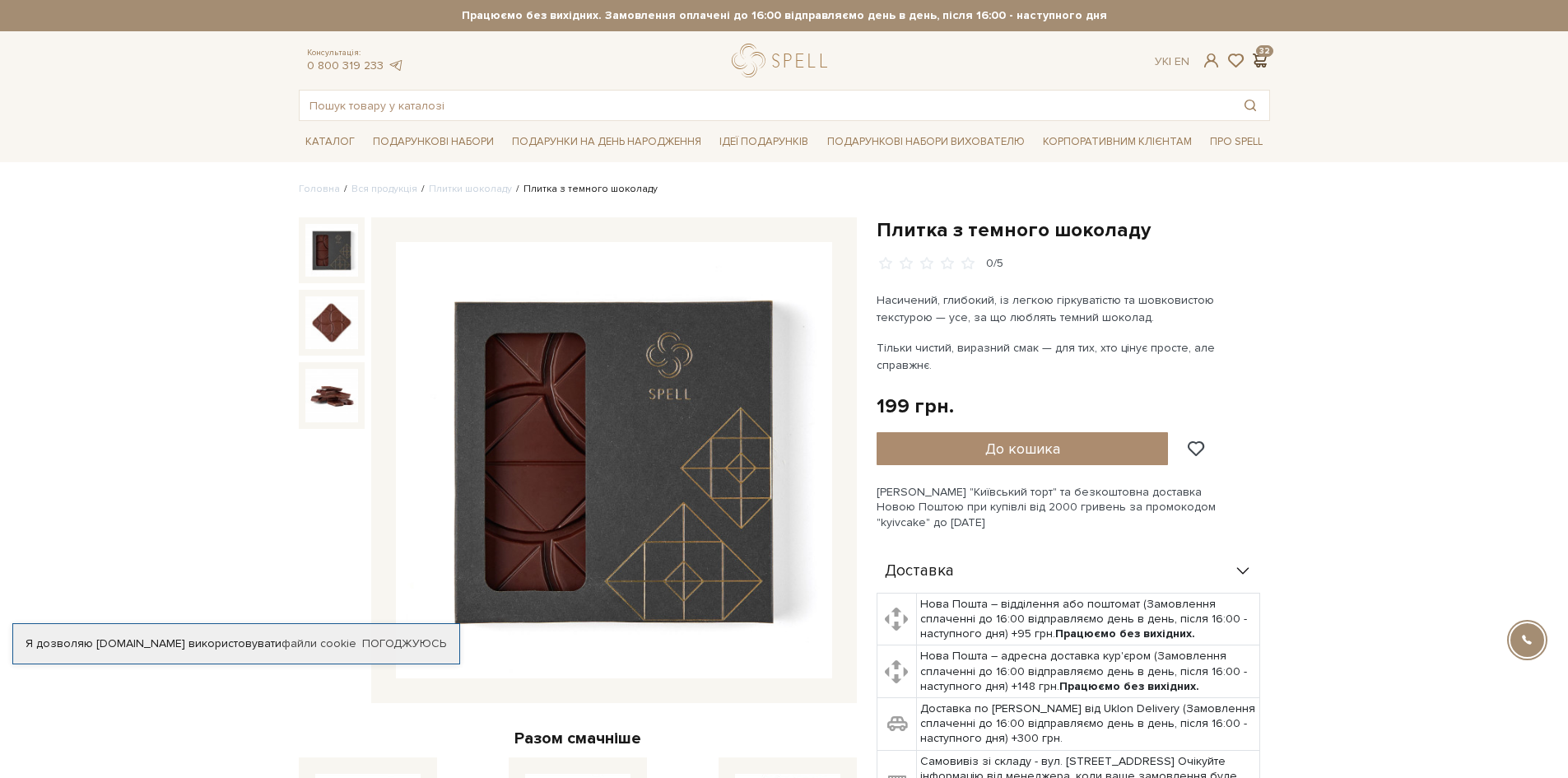
click at [1263, 55] on span at bounding box center [1260, 60] width 20 height 17
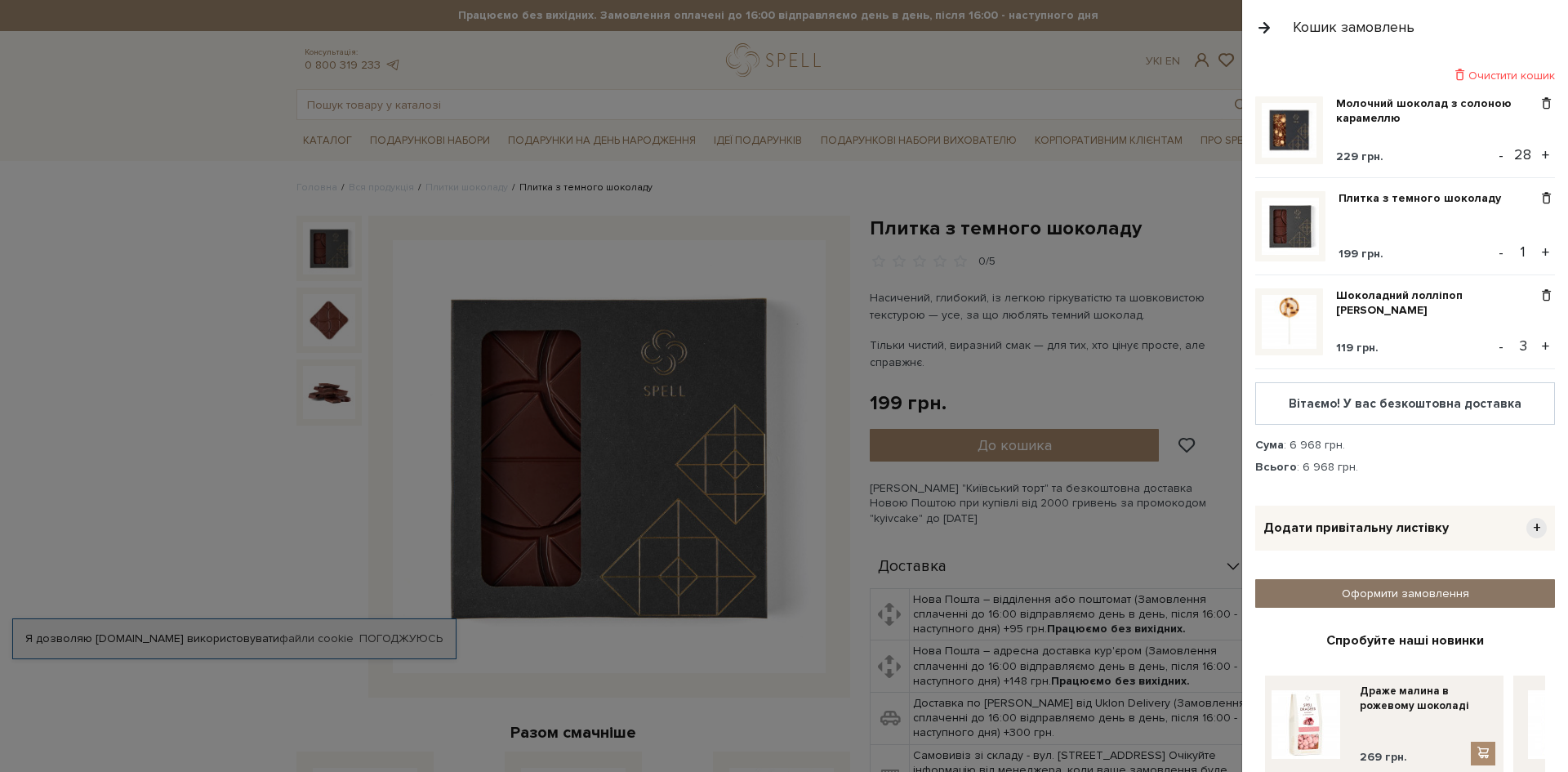
click at [1400, 593] on link "Оформити замовлення" at bounding box center [1404, 593] width 299 height 28
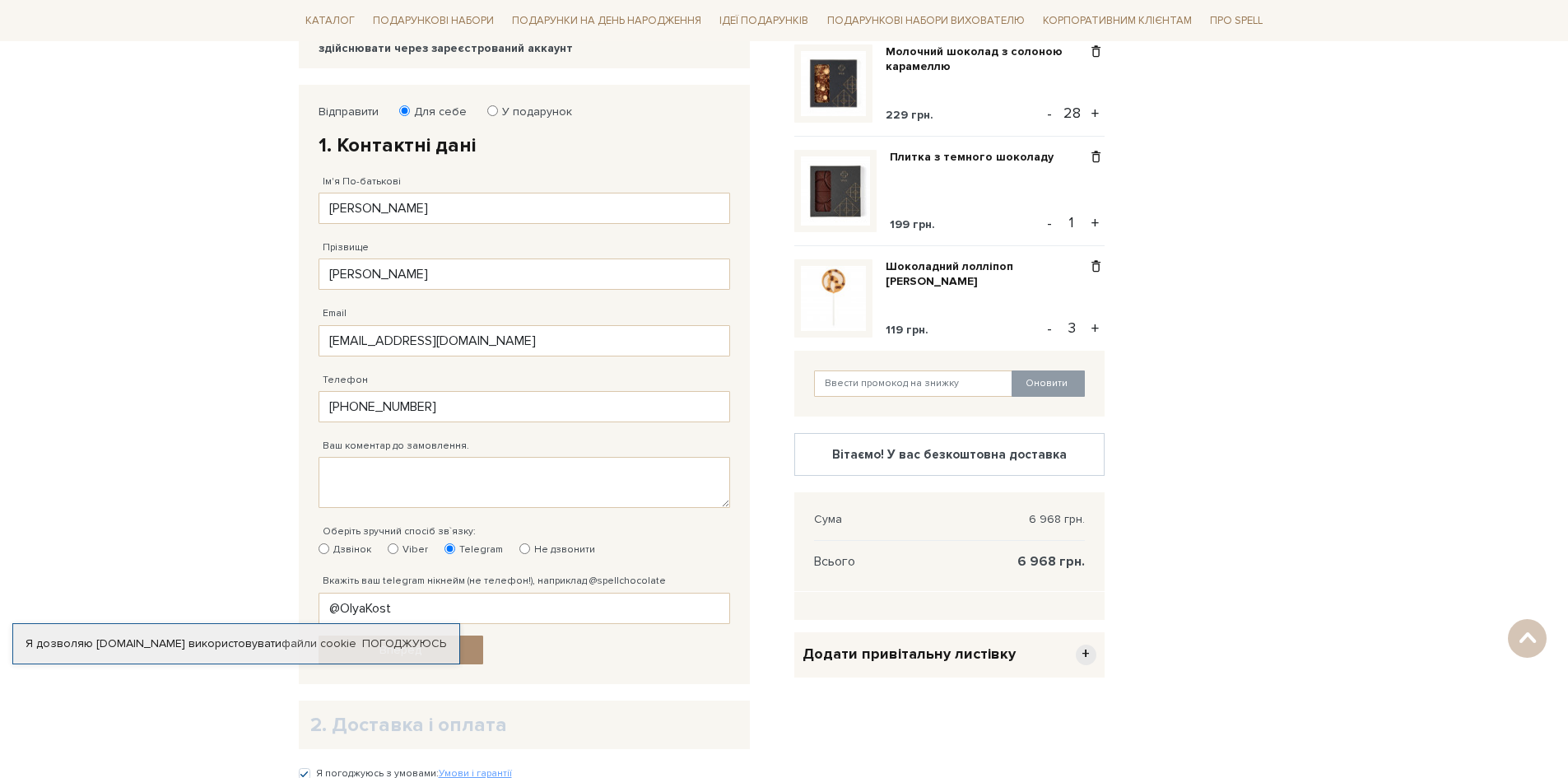
scroll to position [329, 0]
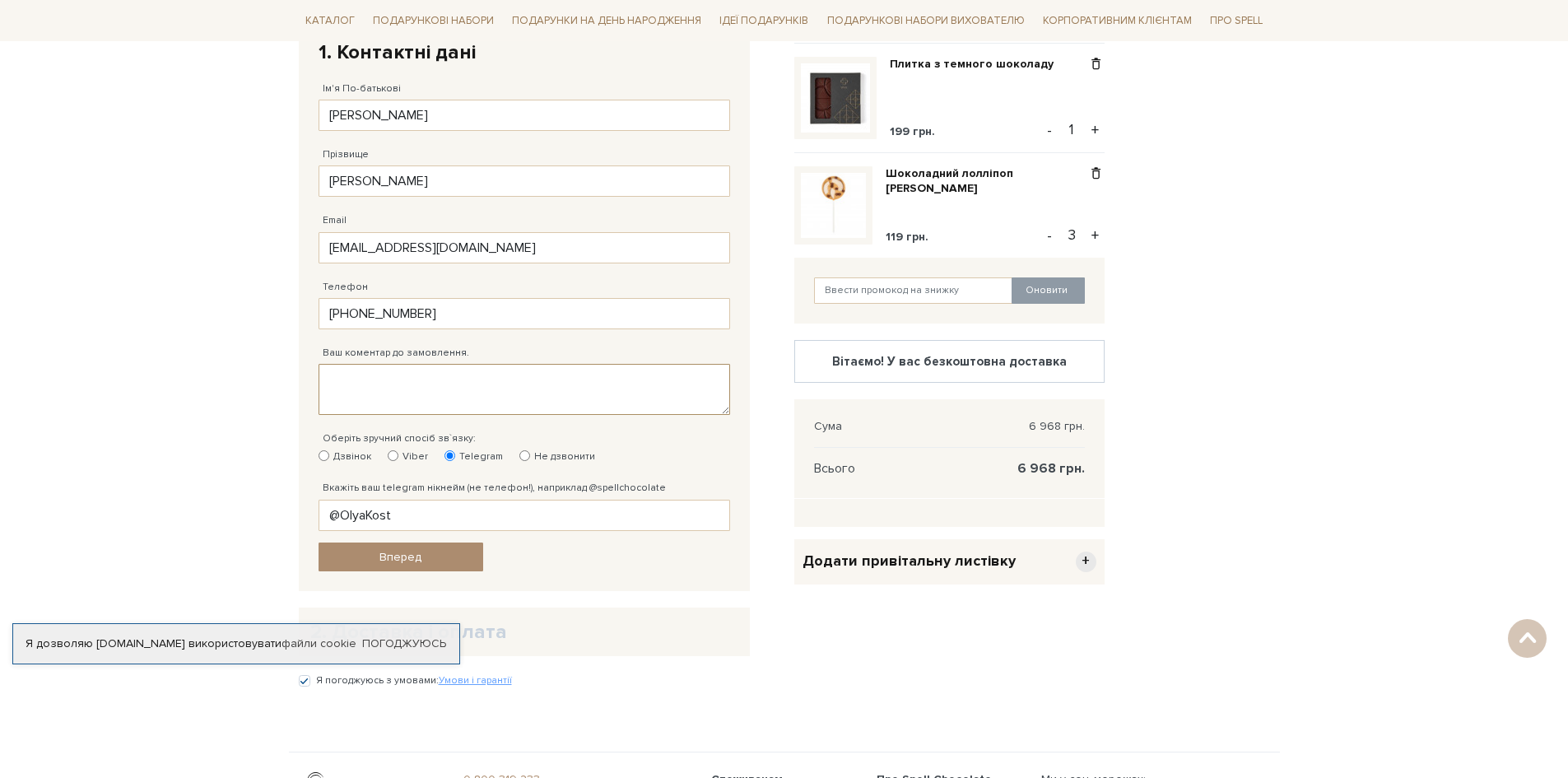
click at [436, 380] on textarea "Ваш коментар до замовлення." at bounding box center [524, 389] width 411 height 51
paste textarea "[PERSON_NAME] [PHONE_NUMBER]"
click at [334, 406] on textarea "Доставку прошу оформити на отримувача: [PERSON_NAME] [PHONE_NUMBER]" at bounding box center [524, 389] width 411 height 51
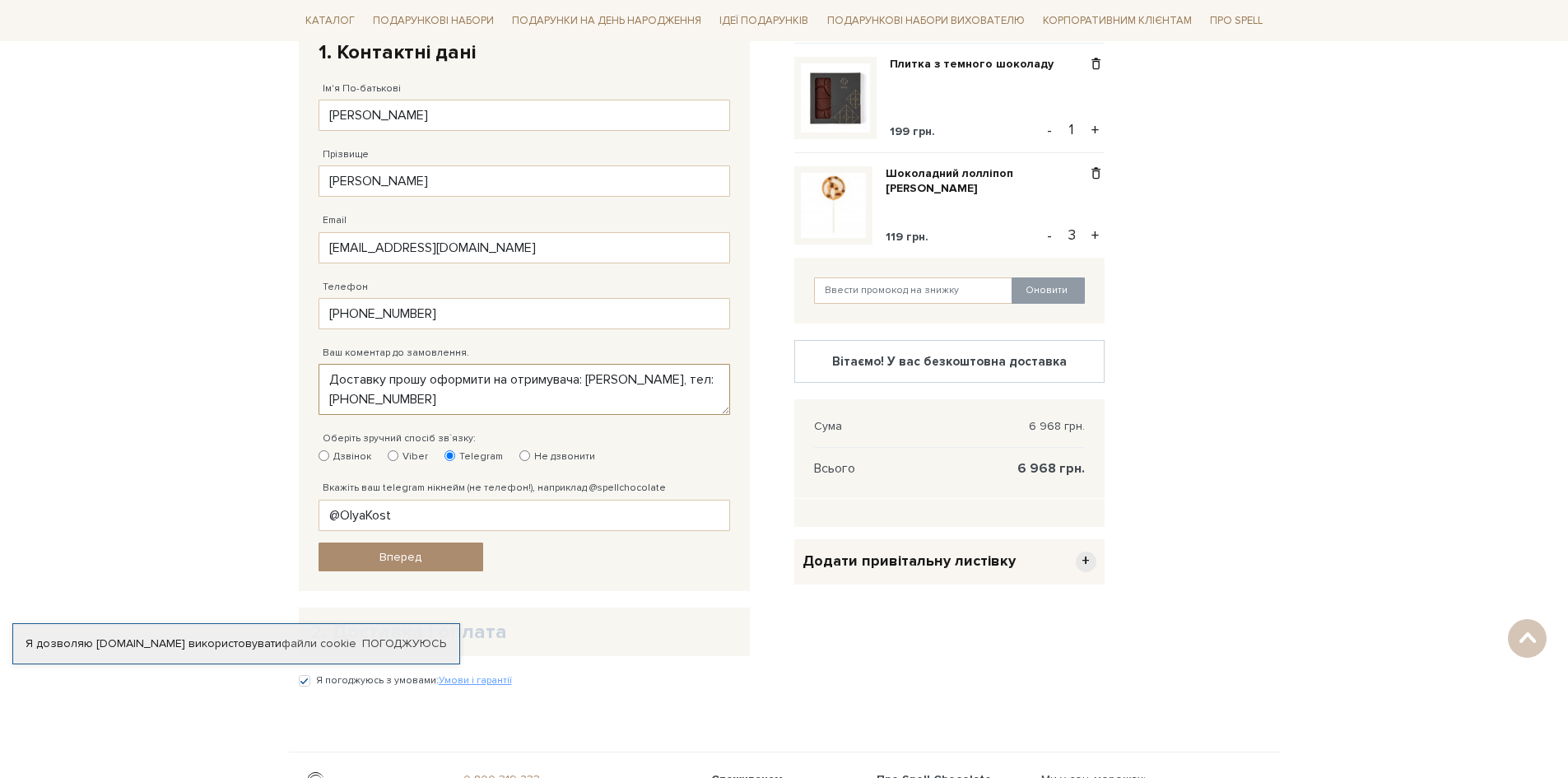
click at [446, 394] on textarea "Доставку прошу оформити на отримувача: [PERSON_NAME], тел: [PHONE_NUMBER]" at bounding box center [524, 389] width 411 height 51
click at [464, 396] on textarea "Доставку прошу оформити на отримувача: [PERSON_NAME], тел: [PHONE_NUMBER]" at bounding box center [524, 389] width 411 height 51
click at [484, 397] on textarea "Доставку прошу оформити на отримувача: [PERSON_NAME], тел: 38093847 67 93" at bounding box center [524, 389] width 411 height 51
click at [501, 400] on textarea "Доставку прошу оформити на отримувача: [PERSON_NAME], тел: 3809384767 93" at bounding box center [524, 389] width 411 height 51
type textarea "Доставку прошу оформити на отримувача: [PERSON_NAME], тел: [PHONE_NUMBER]"
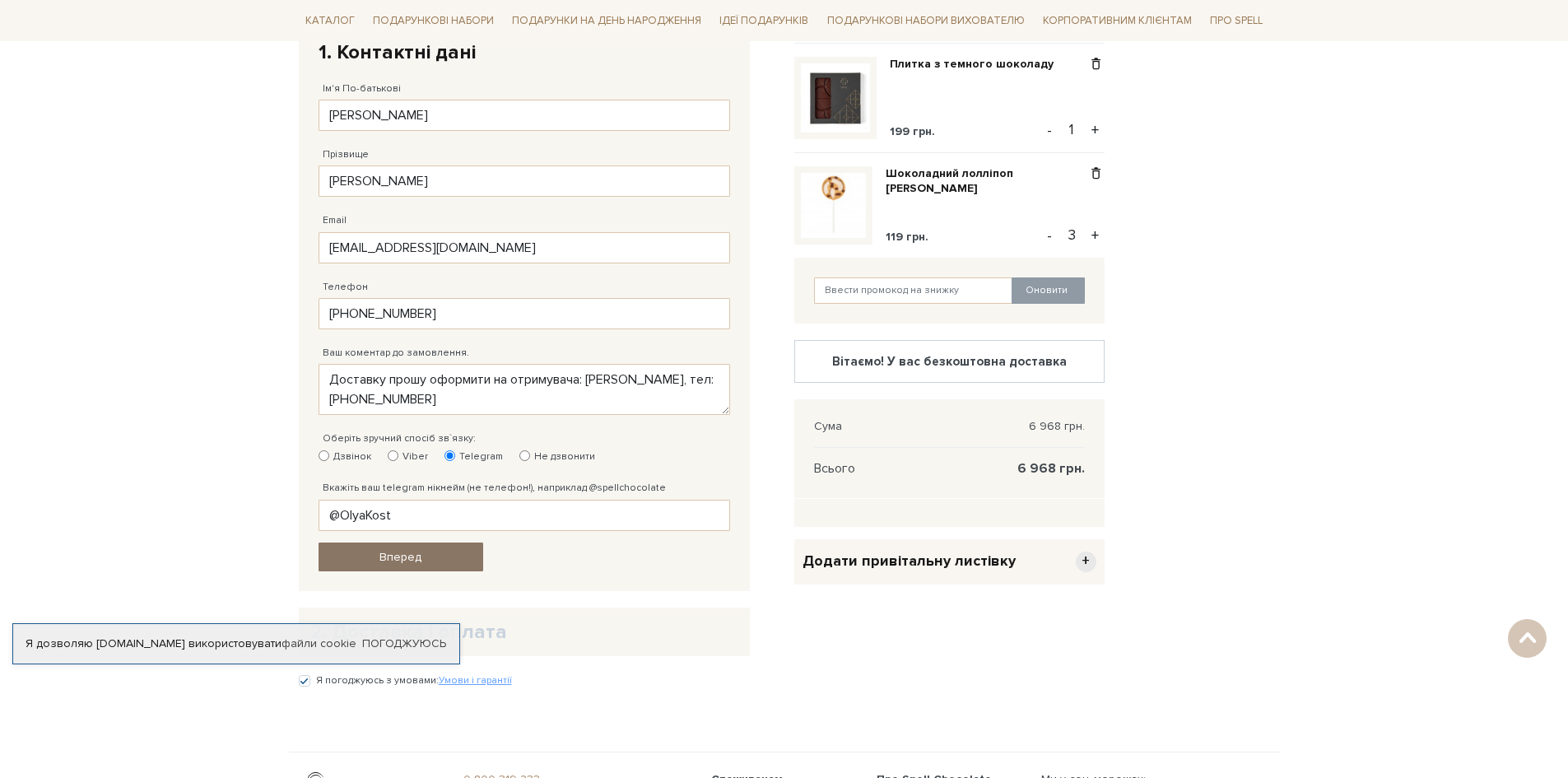
click at [356, 559] on link "Вперед" at bounding box center [401, 557] width 164 height 29
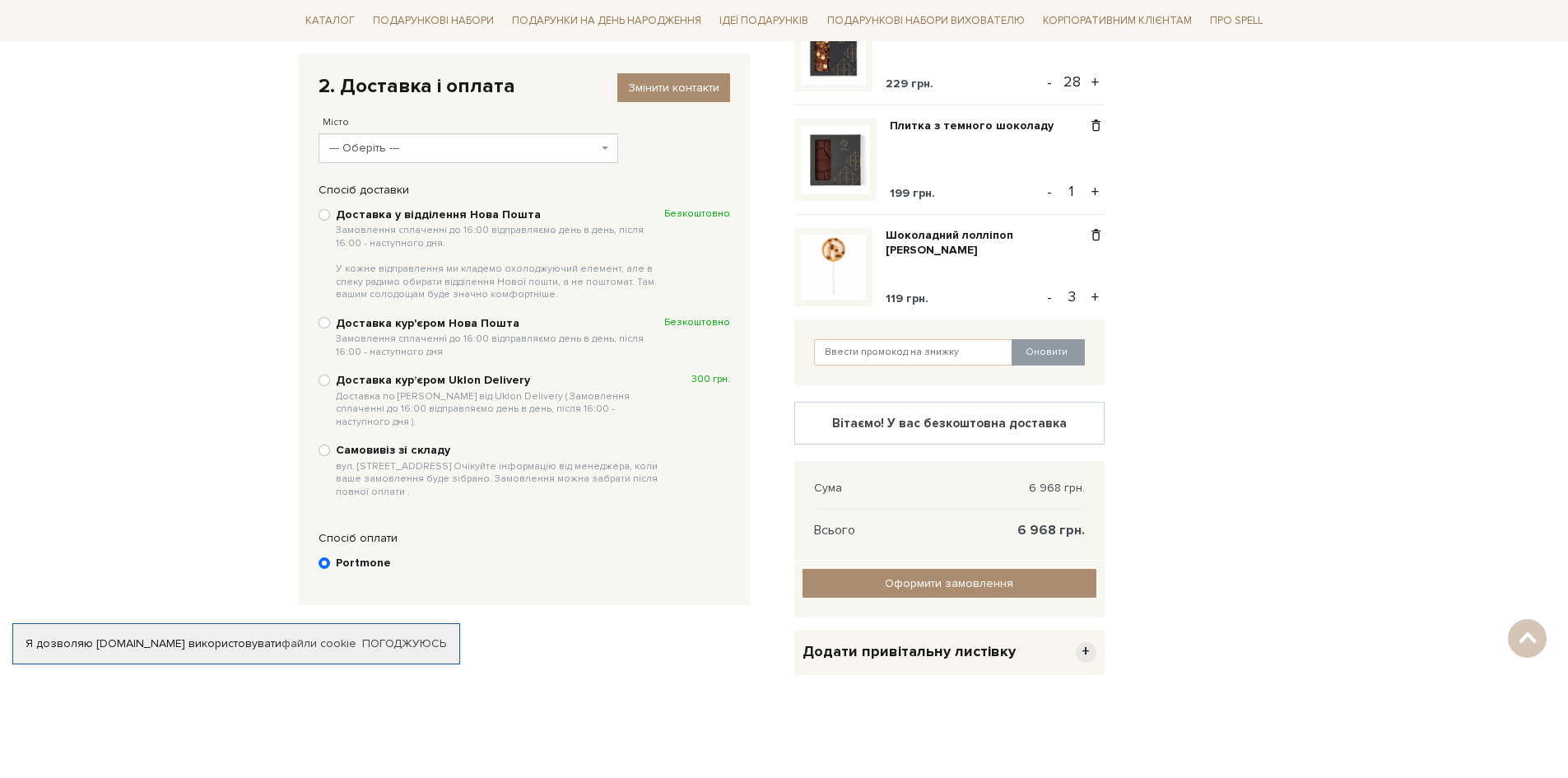
scroll to position [239, 0]
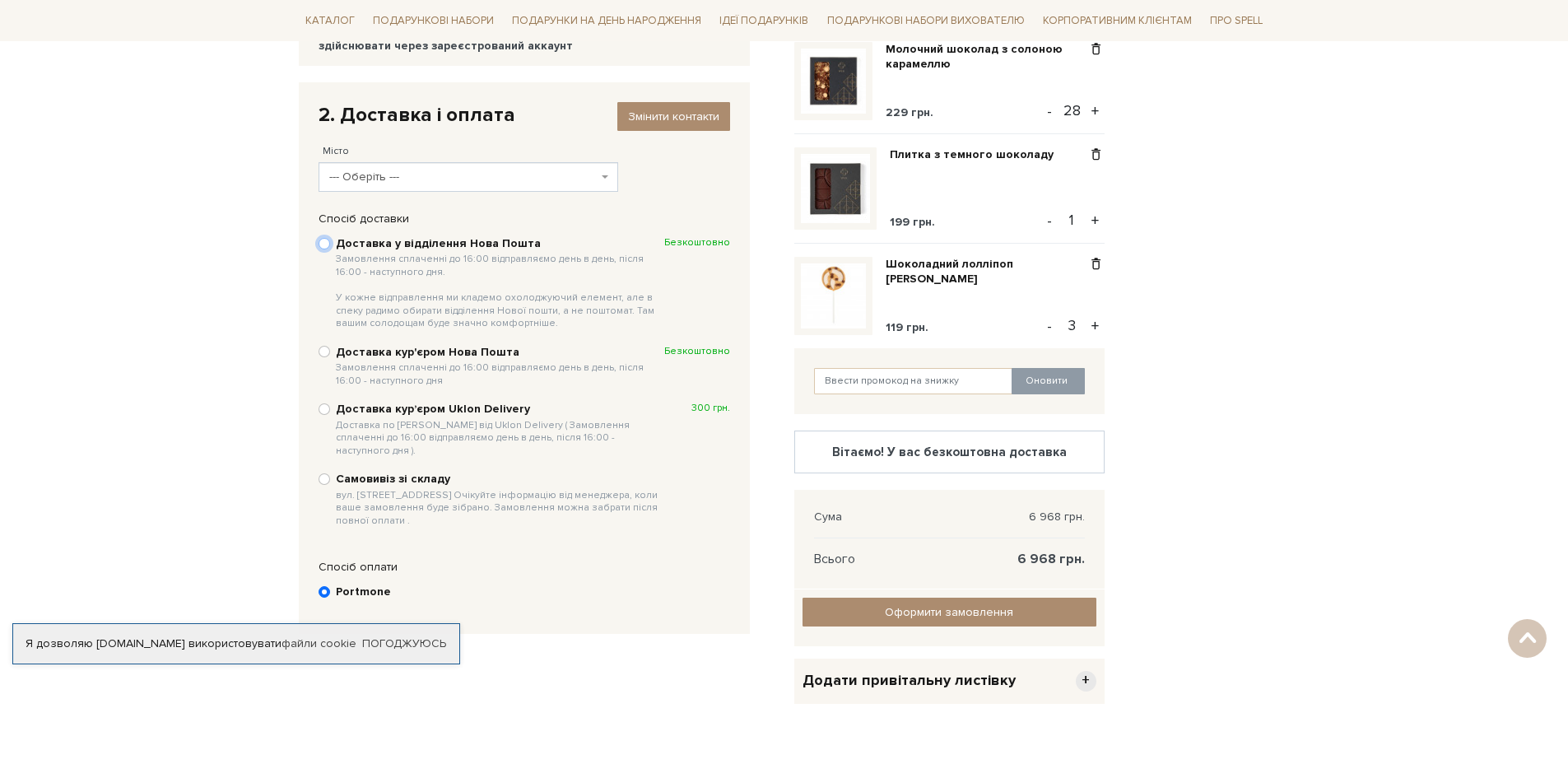
drag, startPoint x: 326, startPoint y: 243, endPoint x: 337, endPoint y: 267, distance: 26.4
click at [325, 243] on input "Доставка у відділення Нова Пошта Замовлення сплаченні до 16:00 відправляємо ден…" at bounding box center [324, 243] width 11 height 11
radio input "true"
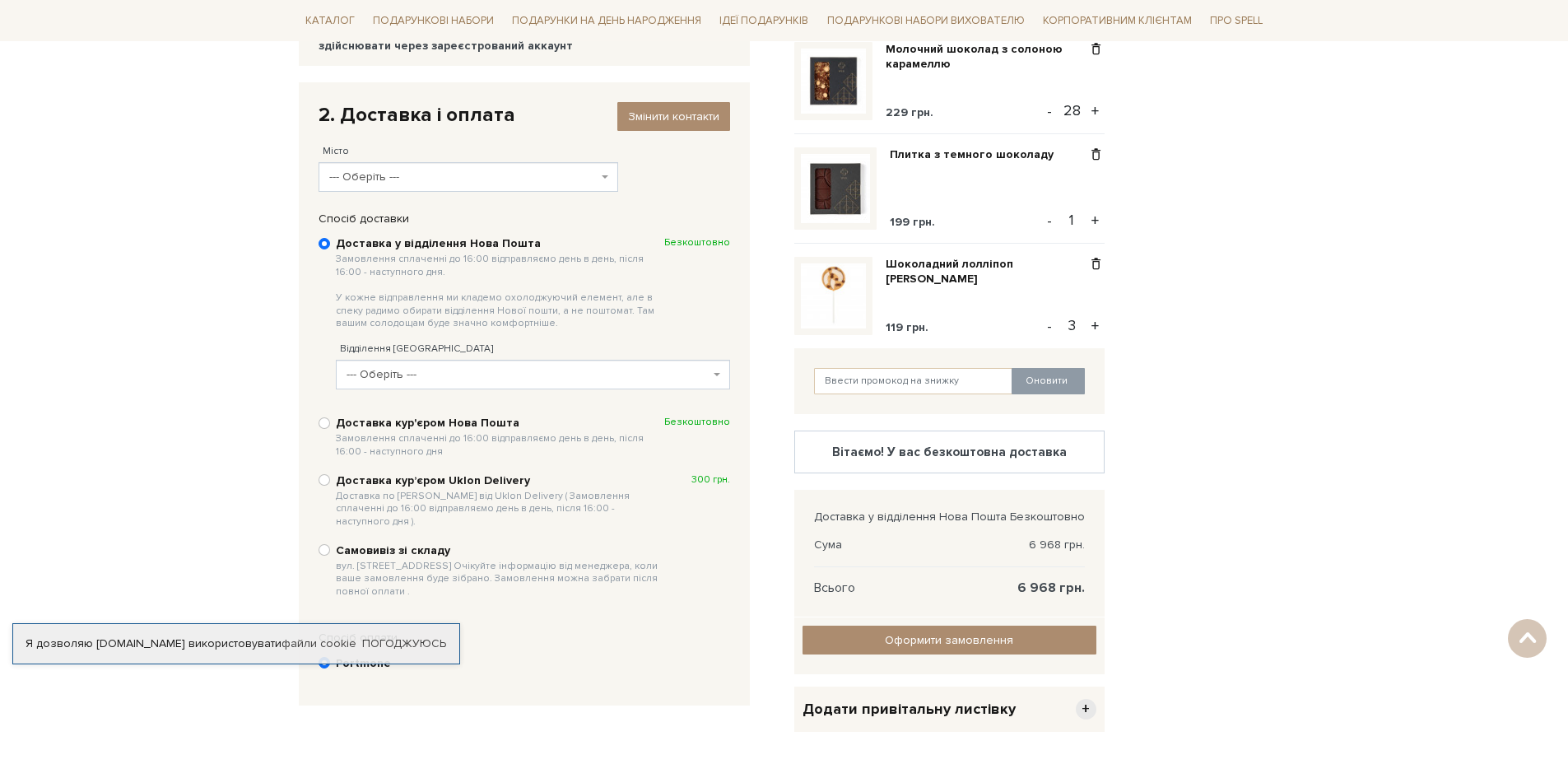
click at [466, 179] on span "--- Оберіть ---" at bounding box center [464, 177] width 269 height 16
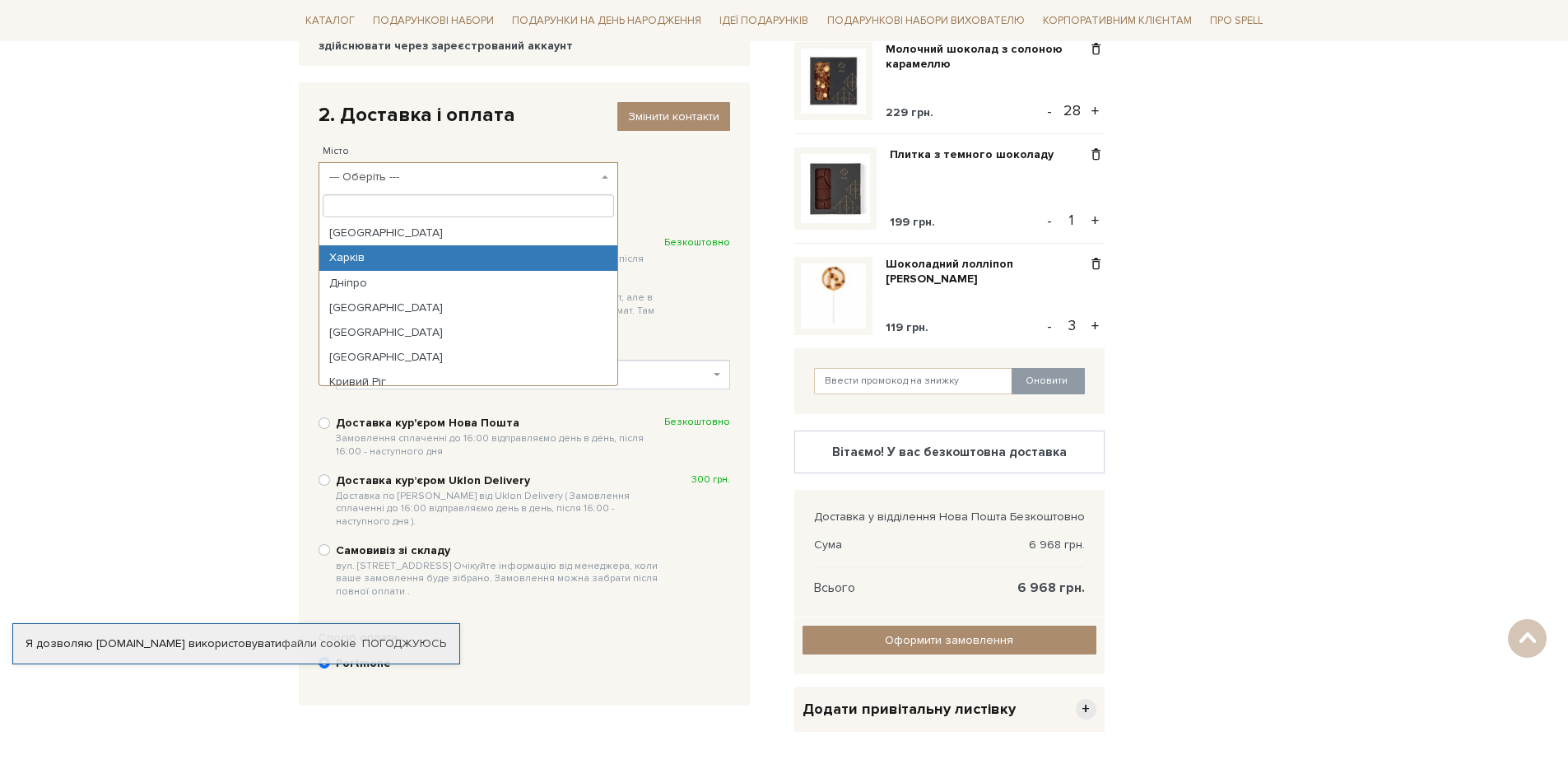
select select "Харків"
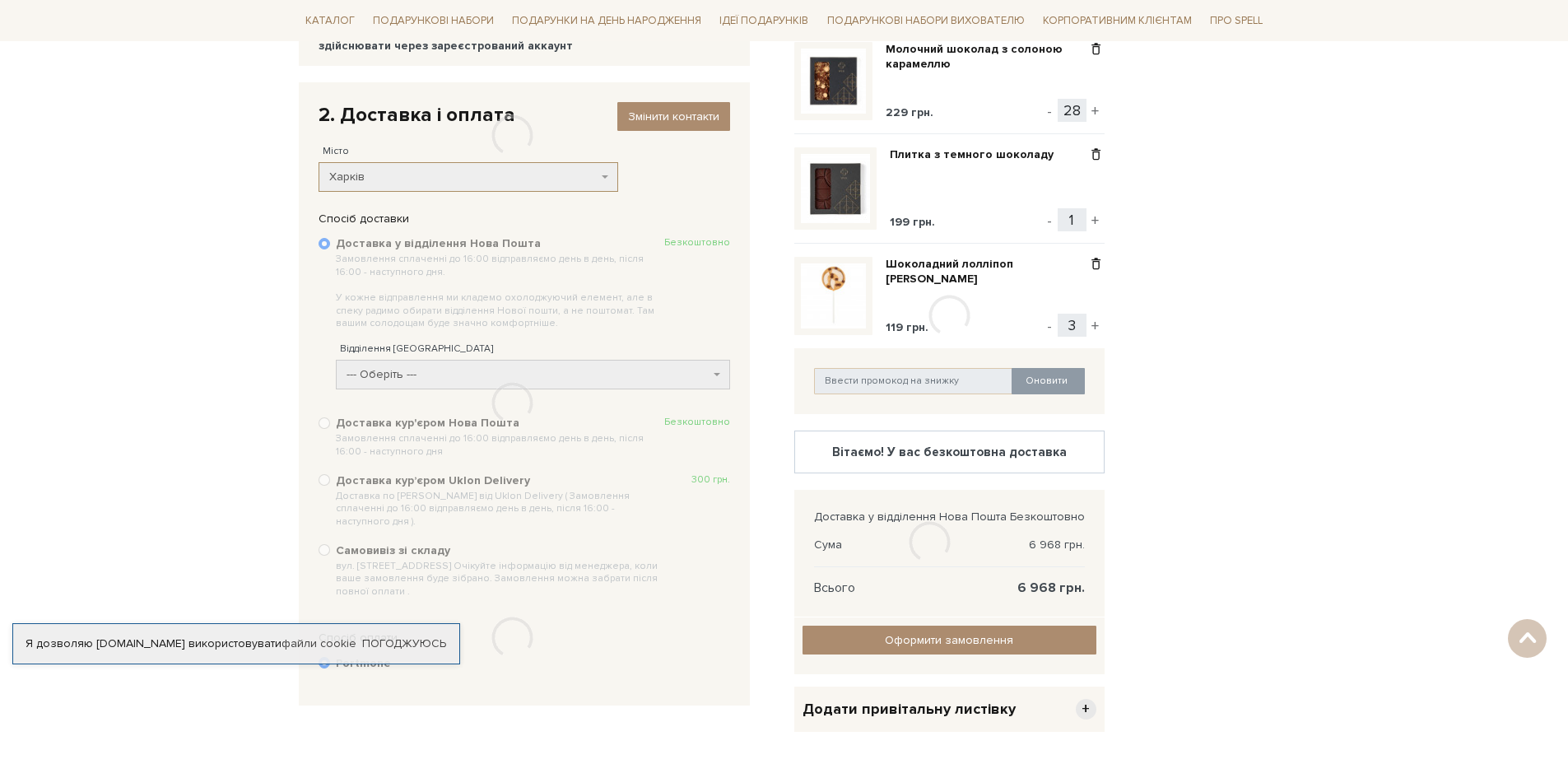
click at [401, 372] on div at bounding box center [512, 404] width 428 height 384
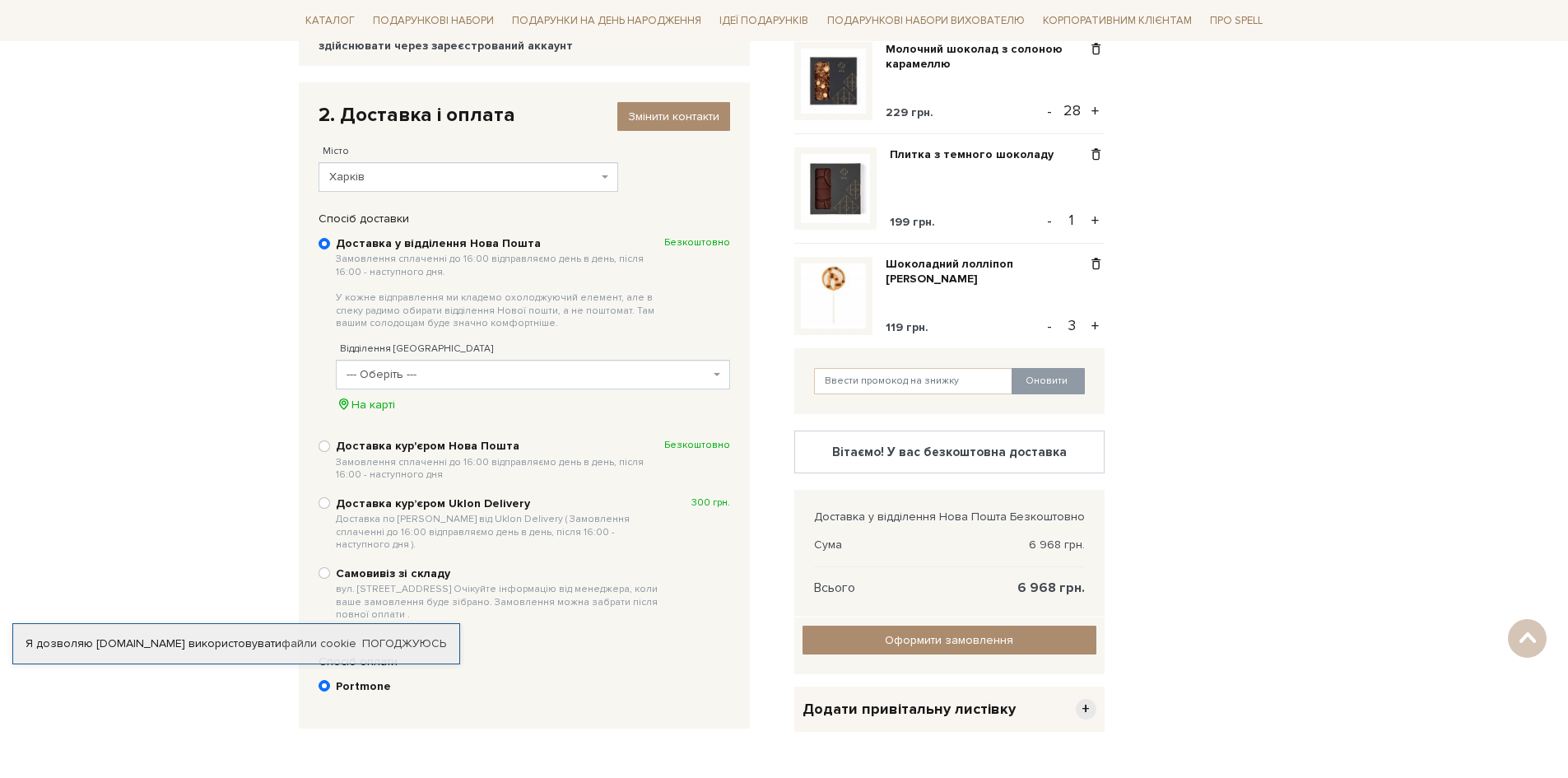
click at [401, 372] on span "--- Оберіть ---" at bounding box center [528, 374] width 363 height 16
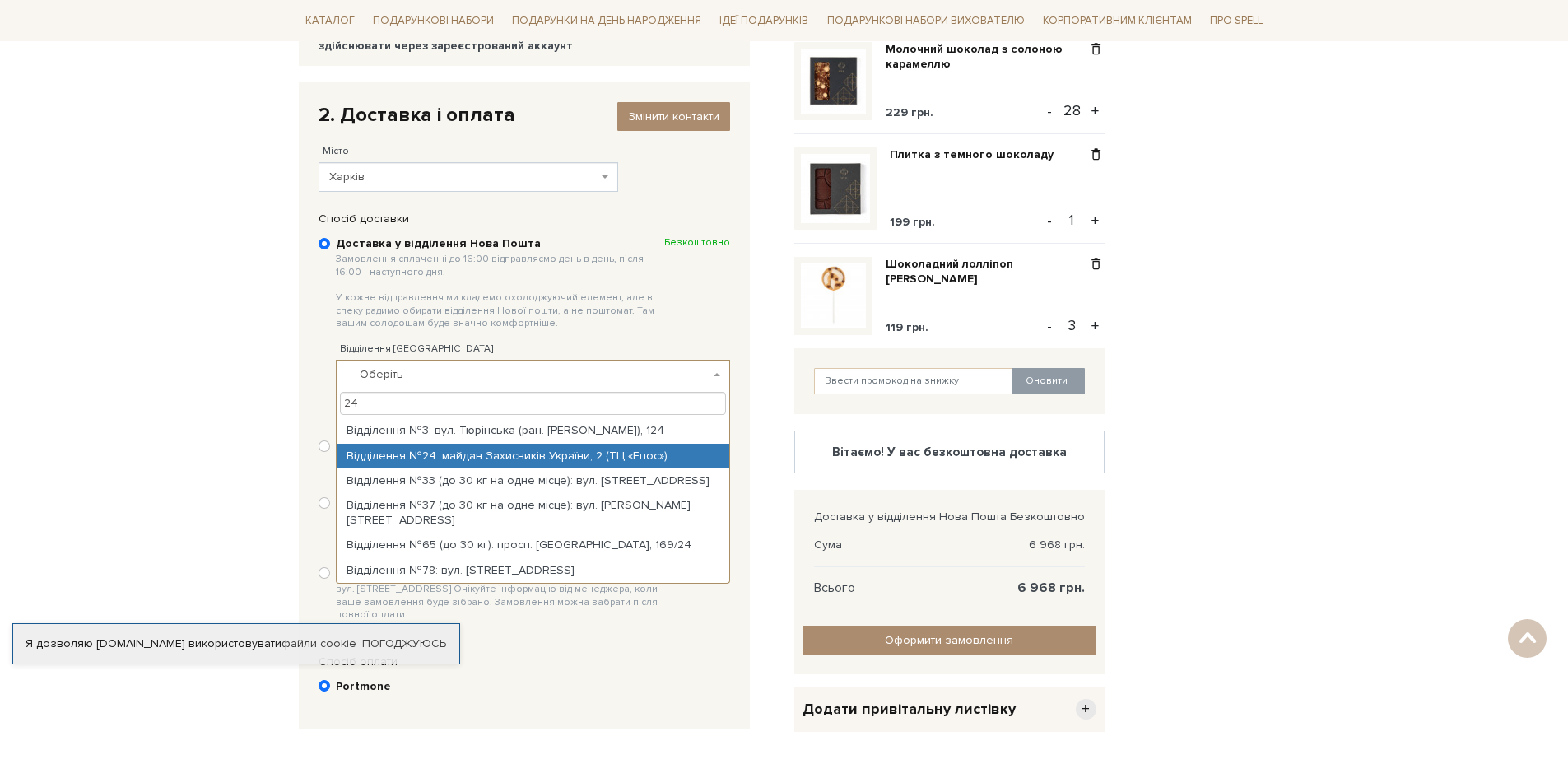
type input "24"
select select "Відділення №24: майдан Захисників України, 2 (ТЦ «Епос»)"
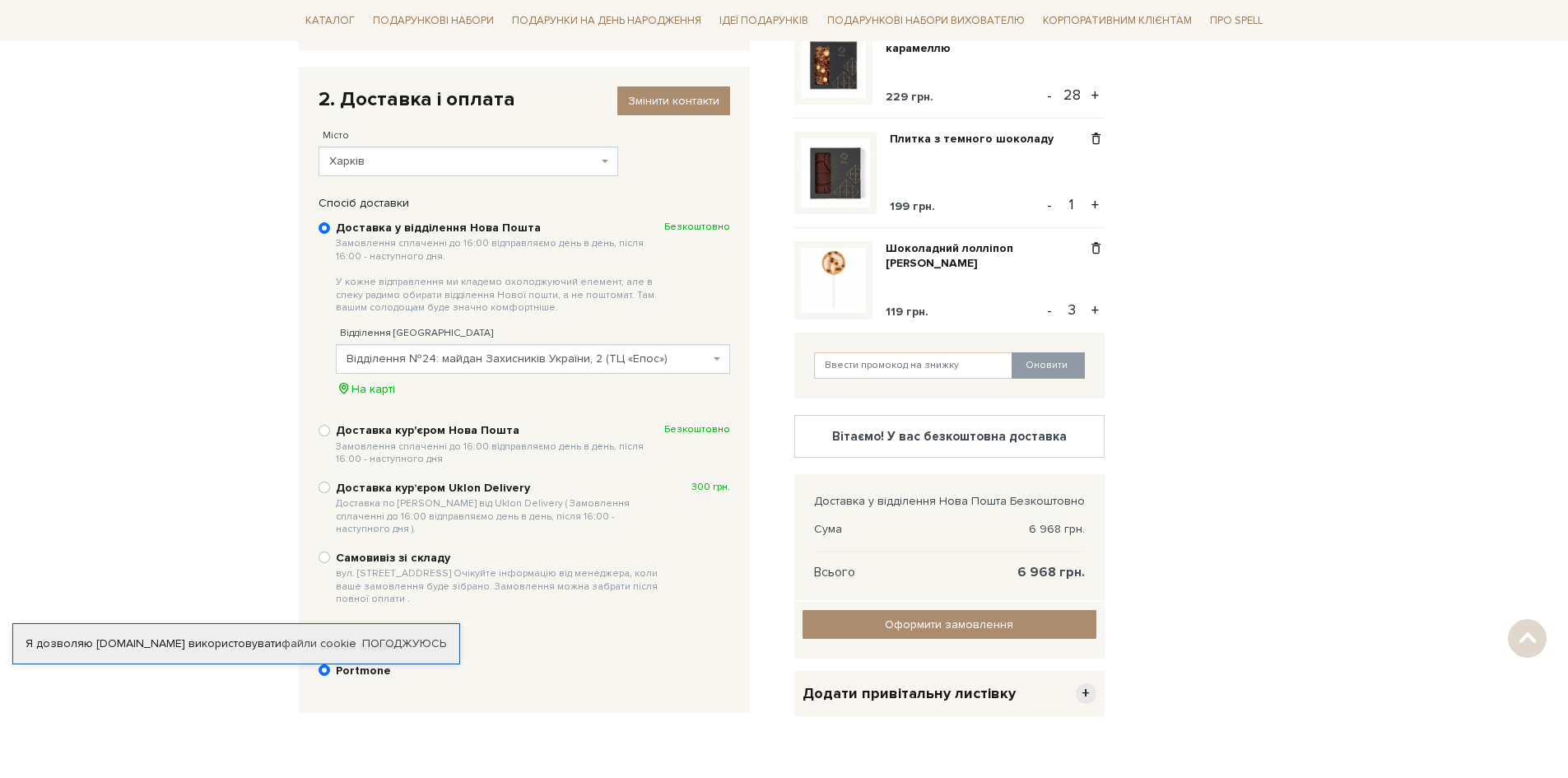
scroll to position [411, 0]
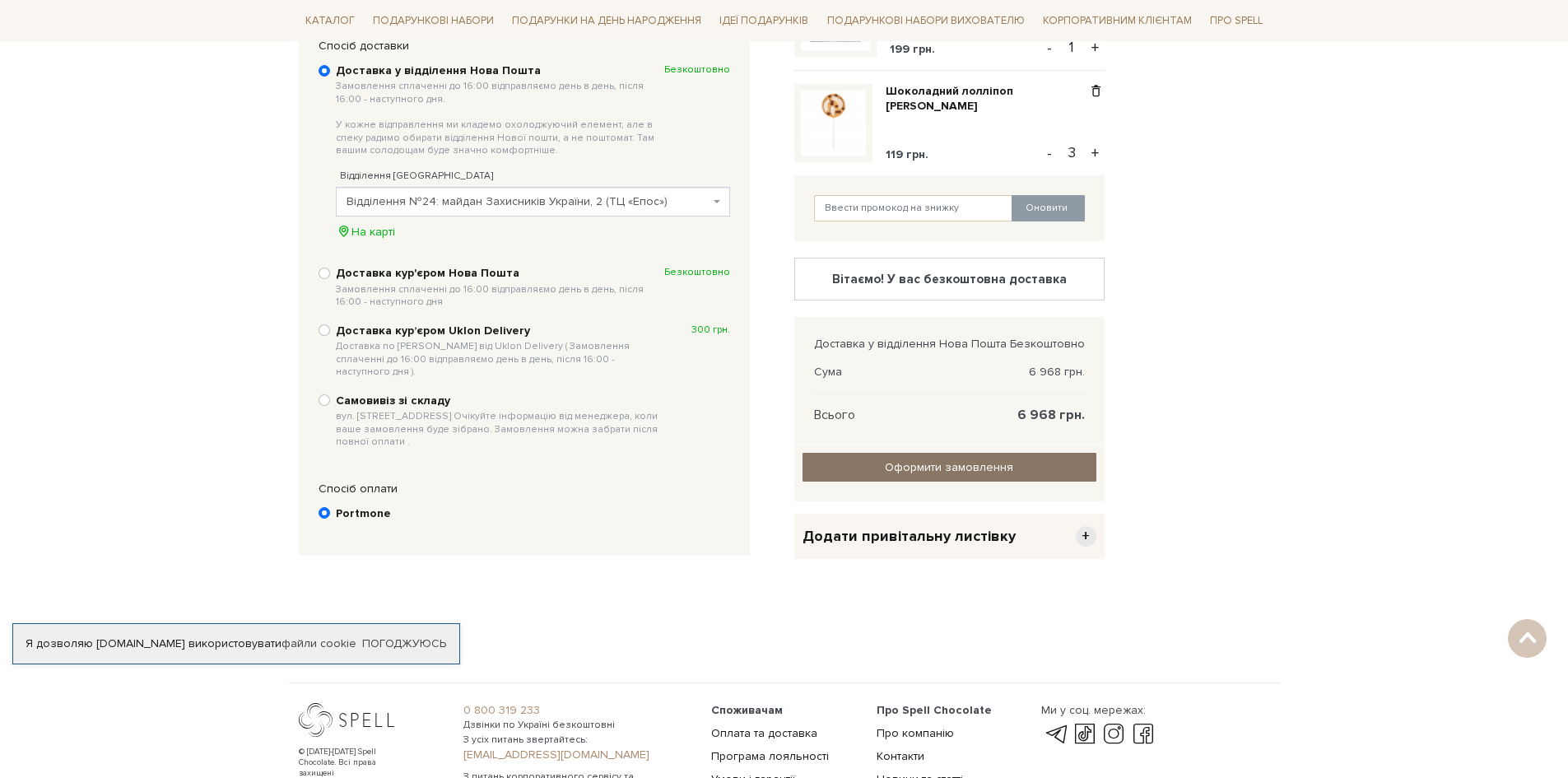
click at [952, 470] on input "Оформити замовлення" at bounding box center [950, 467] width 294 height 29
